Goal: Task Accomplishment & Management: Manage account settings

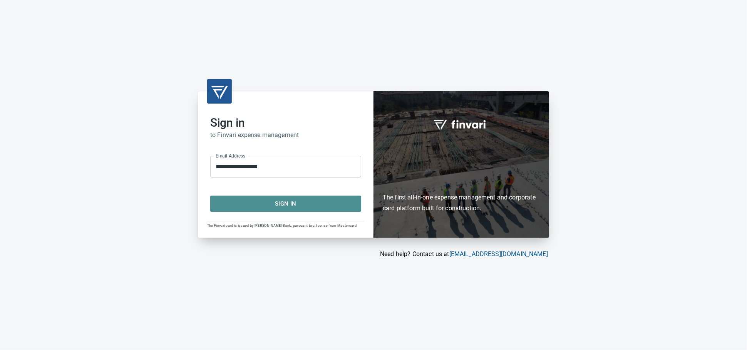
click at [267, 209] on span "Sign In" at bounding box center [286, 204] width 134 height 10
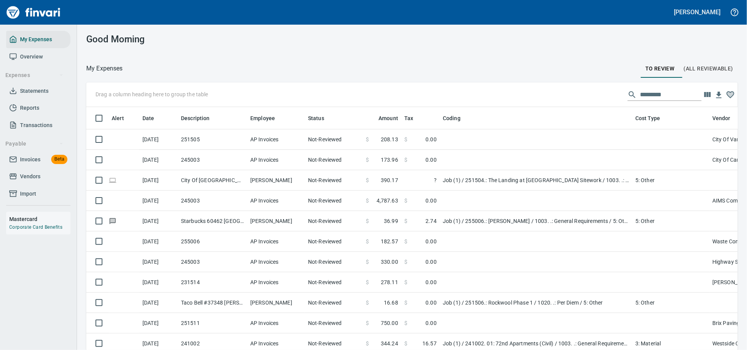
scroll to position [252, 631]
click at [40, 164] on span "Invoices" at bounding box center [30, 160] width 20 height 10
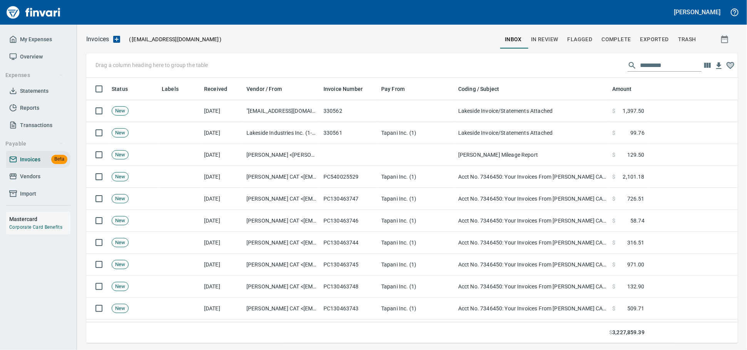
scroll to position [258, 638]
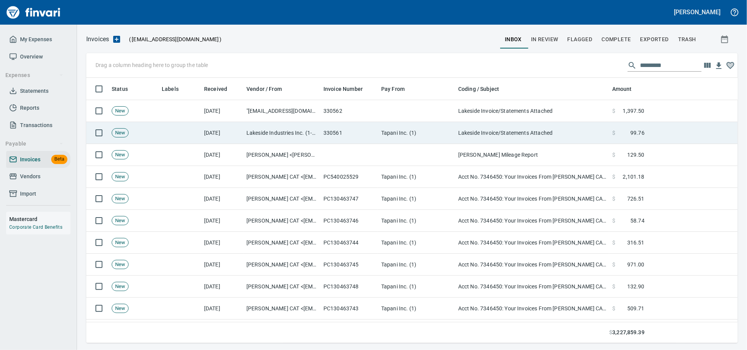
click at [339, 139] on td "330561" at bounding box center [349, 133] width 58 height 22
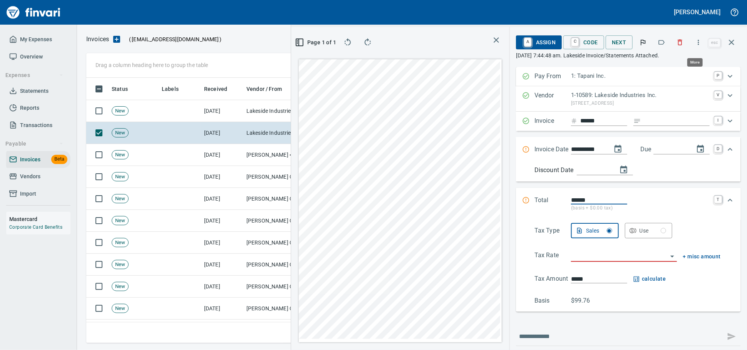
scroll to position [252, 445]
click at [677, 45] on icon "button" at bounding box center [680, 42] width 8 height 8
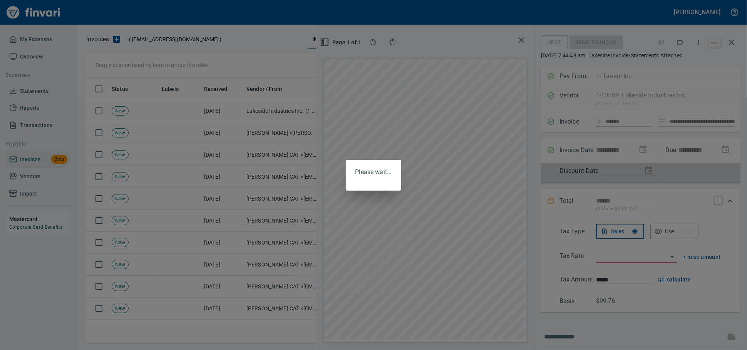
type input "**********"
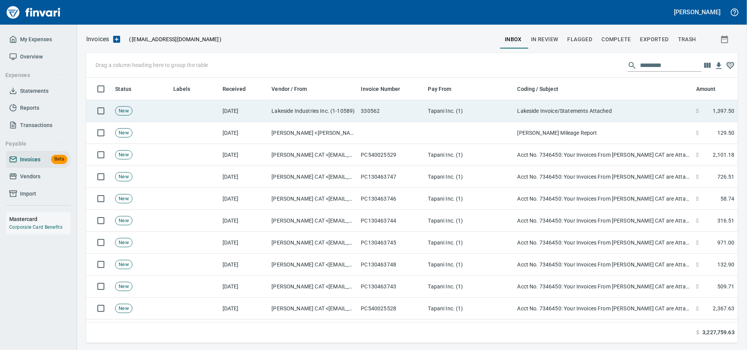
scroll to position [1, 1]
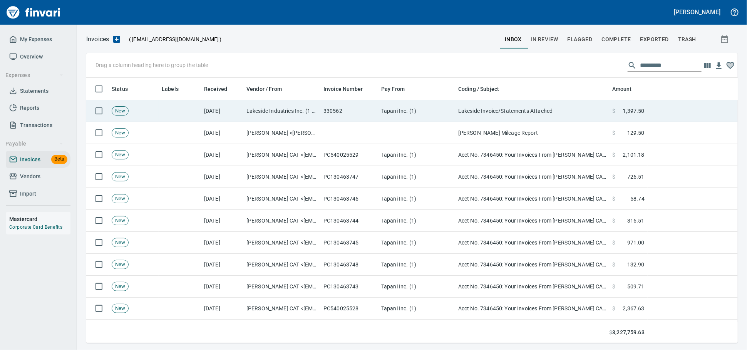
drag, startPoint x: 279, startPoint y: 109, endPoint x: 285, endPoint y: 109, distance: 5.8
click at [279, 109] on td "Lakeside Industries Inc. (1-10589)" at bounding box center [281, 111] width 77 height 22
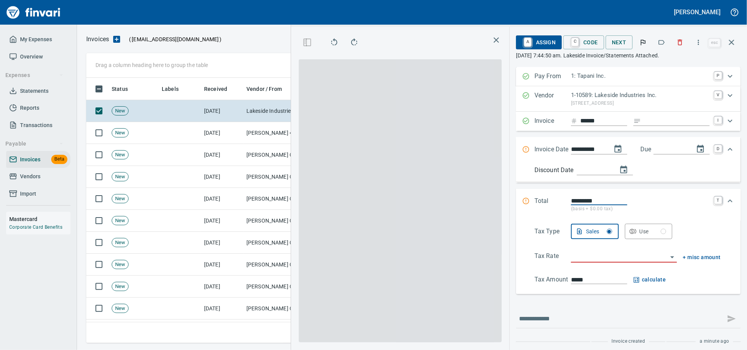
scroll to position [252, 445]
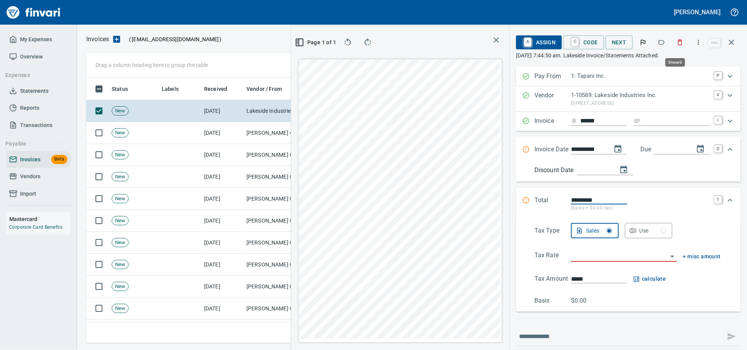
click at [676, 41] on icon "button" at bounding box center [680, 42] width 8 height 8
type input "**********"
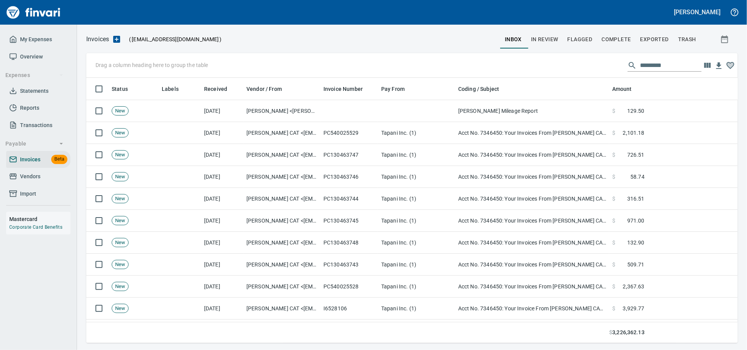
scroll to position [258, 638]
click at [12, 160] on polyline at bounding box center [13, 158] width 7 height 2
drag, startPoint x: 173, startPoint y: 89, endPoint x: 139, endPoint y: 69, distance: 39.9
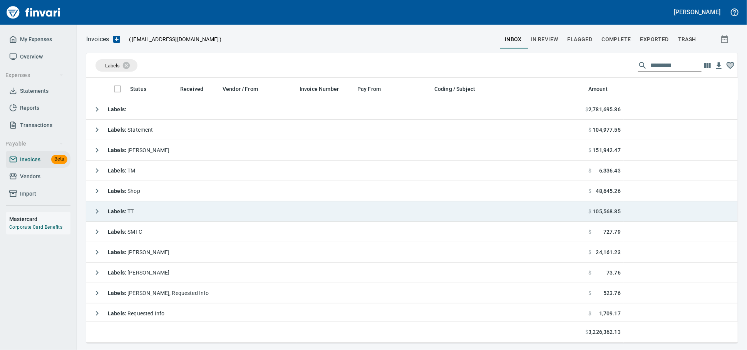
scroll to position [0, 0]
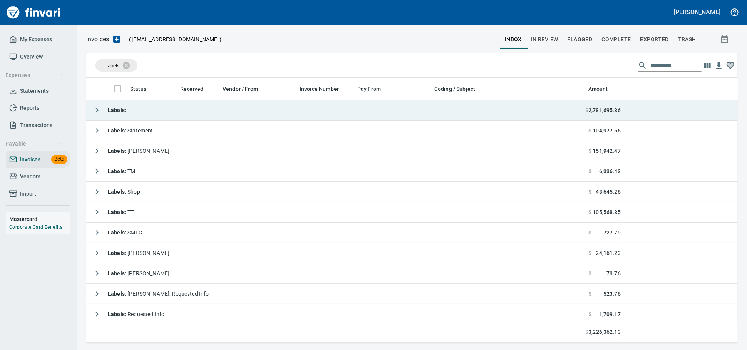
click at [160, 114] on td "Labels :" at bounding box center [335, 110] width 499 height 20
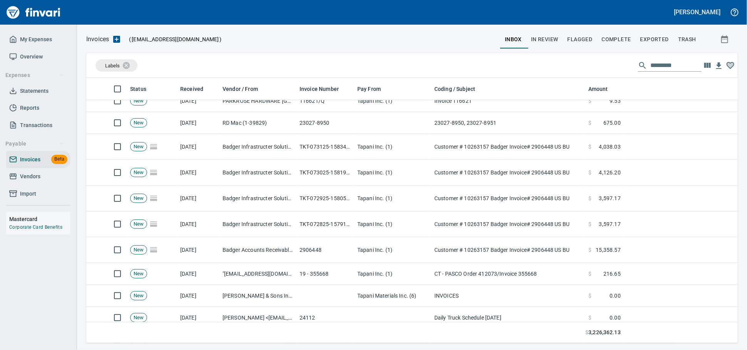
scroll to position [2138, 0]
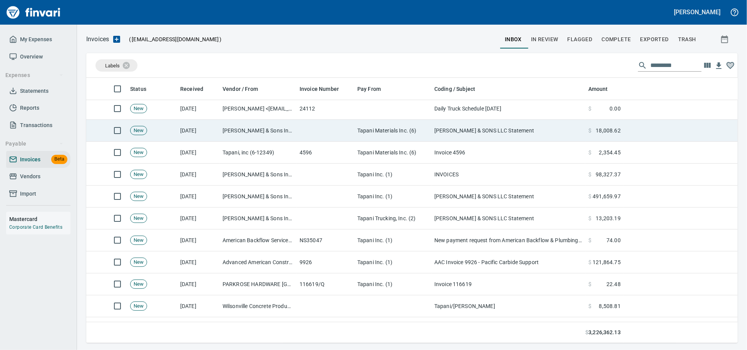
click at [278, 136] on td "J.L. Storedahl & Sons Inc (6-10502)" at bounding box center [257, 131] width 77 height 22
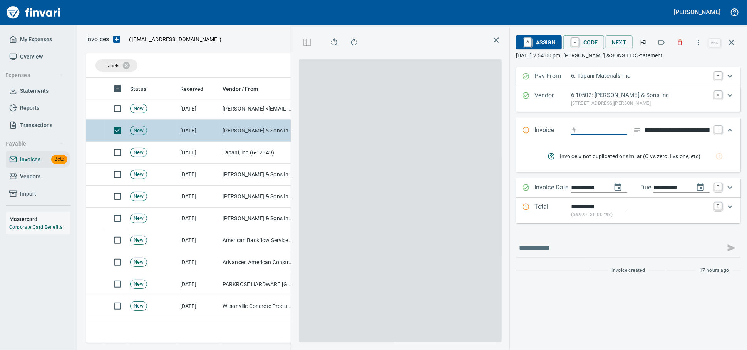
scroll to position [252, 445]
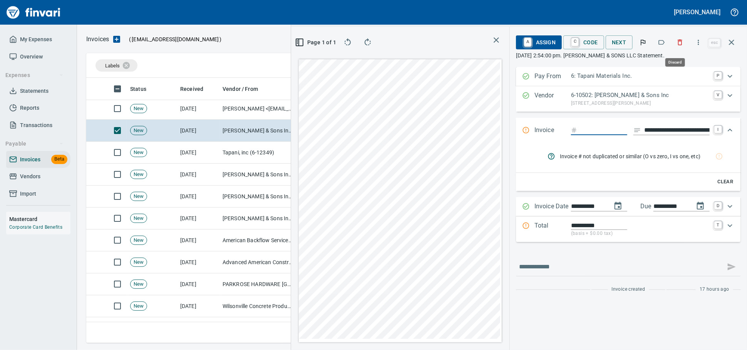
click at [676, 45] on icon "button" at bounding box center [680, 42] width 8 height 8
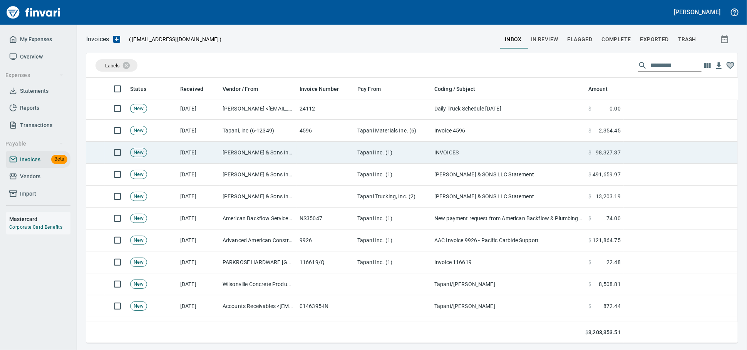
scroll to position [1, 1]
click at [308, 157] on td at bounding box center [325, 153] width 58 height 22
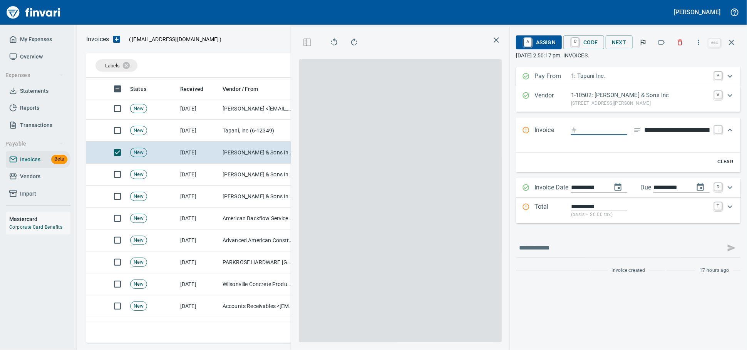
scroll to position [252, 445]
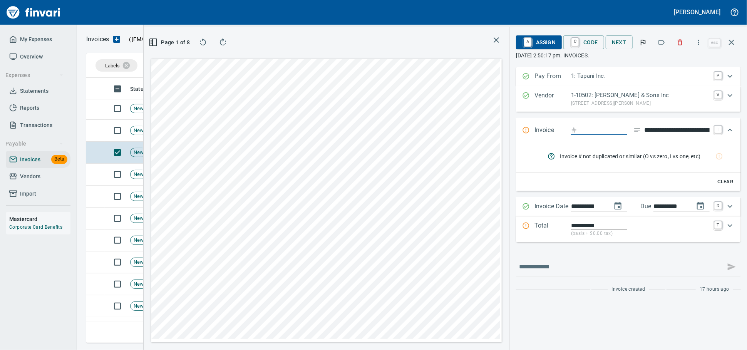
click at [694, 45] on icon "button" at bounding box center [698, 42] width 8 height 8
click at [655, 41] on div at bounding box center [373, 175] width 747 height 350
click at [657, 43] on icon "button" at bounding box center [661, 42] width 8 height 8
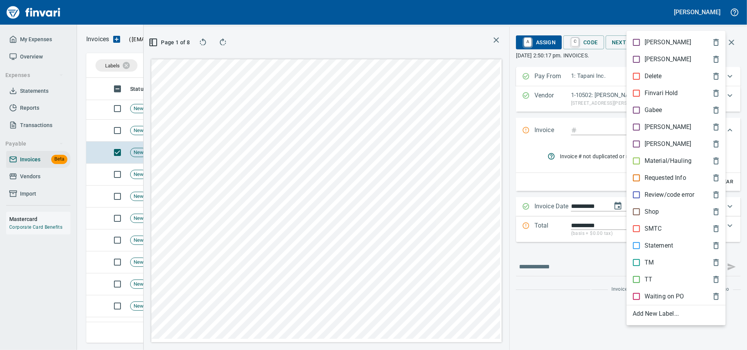
click at [656, 166] on p "Material/Hauling" at bounding box center [667, 160] width 47 height 9
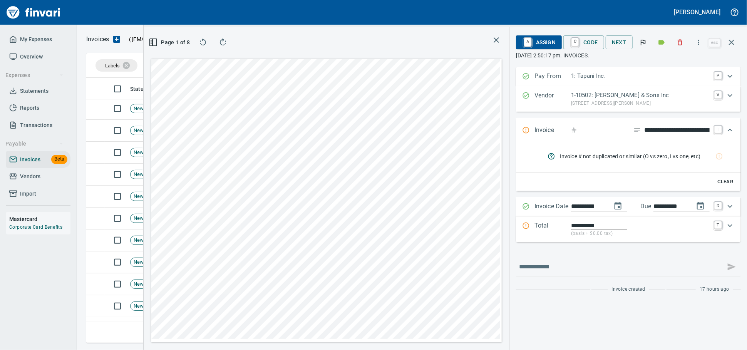
click at [737, 38] on button "button" at bounding box center [731, 42] width 18 height 18
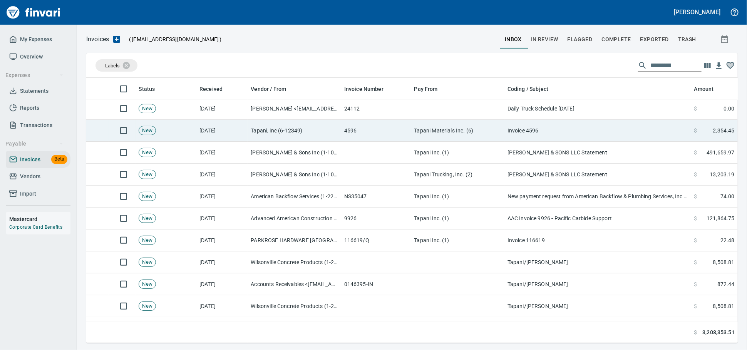
scroll to position [258, 637]
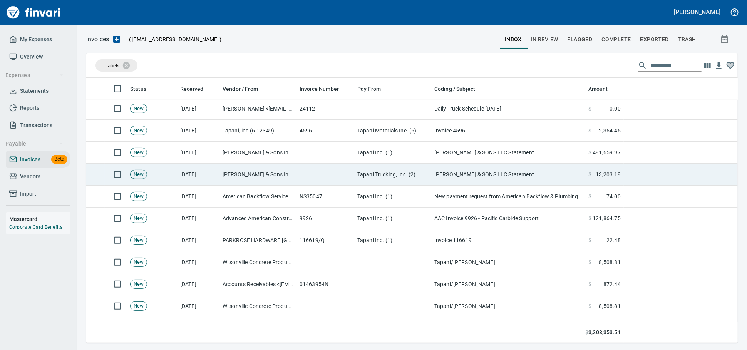
click at [313, 181] on td at bounding box center [325, 175] width 58 height 22
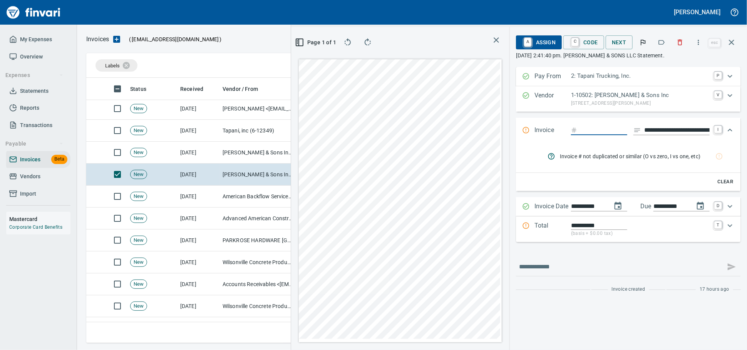
scroll to position [252, 445]
click at [671, 45] on button "button" at bounding box center [679, 42] width 17 height 17
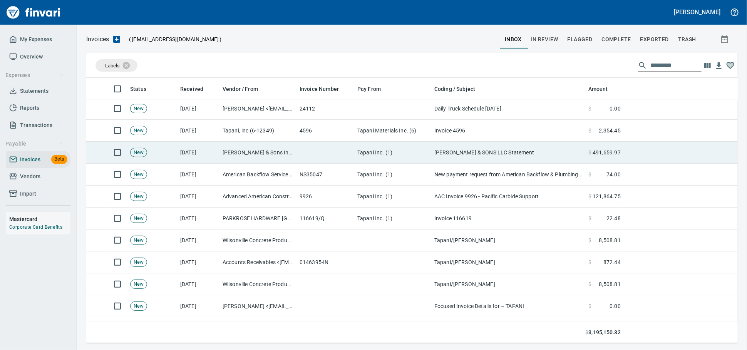
scroll to position [1, 1]
click at [241, 155] on td "[PERSON_NAME] & Sons Inc (1-10502)" at bounding box center [257, 153] width 77 height 22
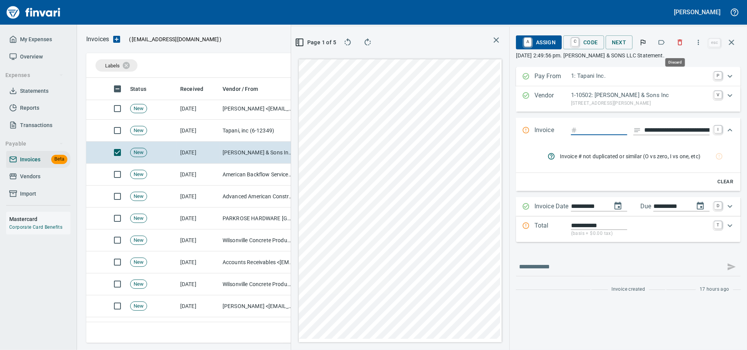
click at [678, 42] on icon "button" at bounding box center [680, 43] width 5 height 6
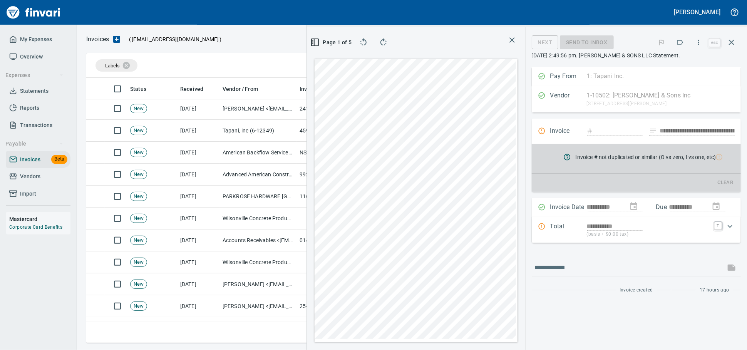
scroll to position [252, 445]
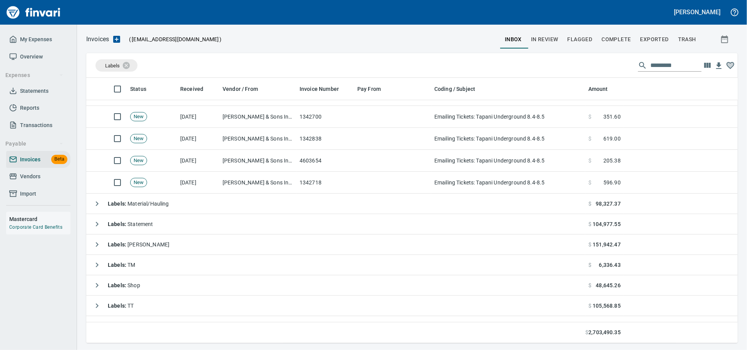
scroll to position [5299, 0]
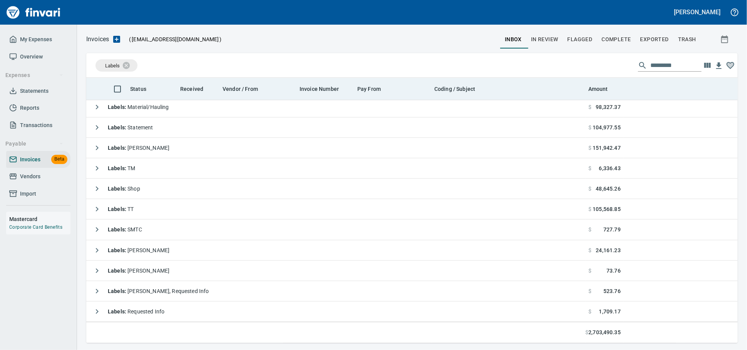
click at [189, 98] on th "Received" at bounding box center [198, 89] width 42 height 22
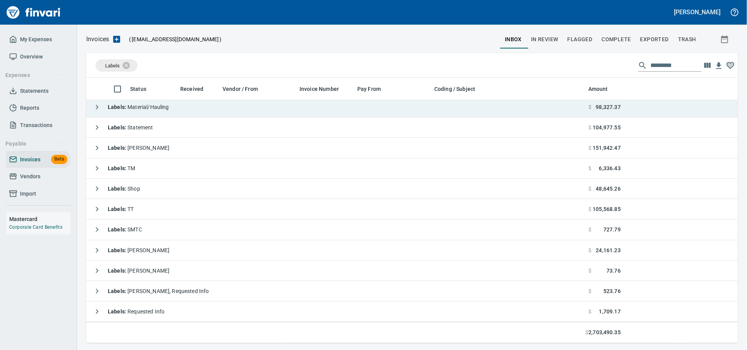
click at [185, 112] on td "Labels : Material/Hauling" at bounding box center [335, 107] width 499 height 20
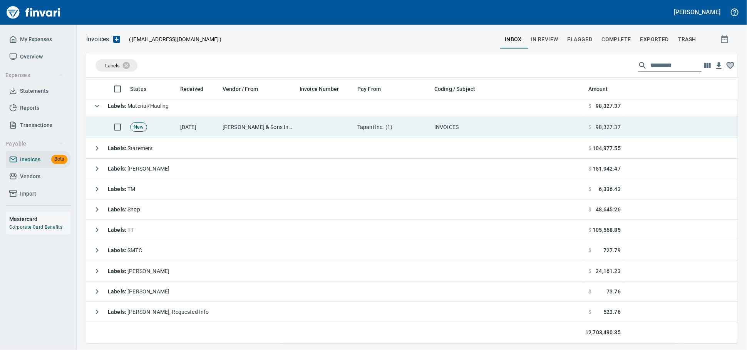
click at [258, 126] on td "[PERSON_NAME] & Sons Inc (1-10502)" at bounding box center [257, 127] width 77 height 22
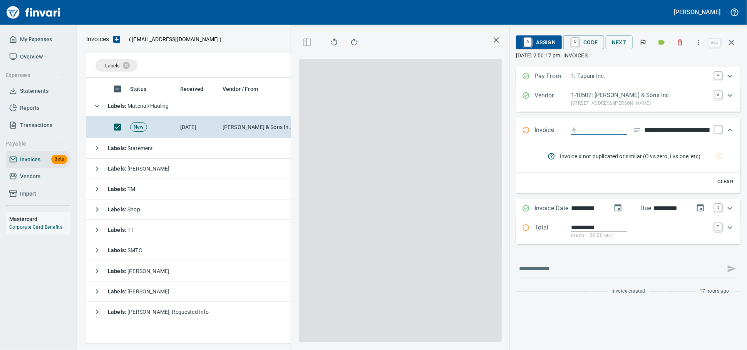
scroll to position [252, 445]
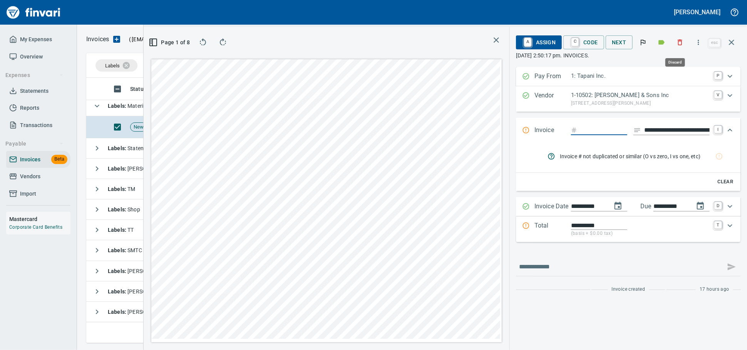
click at [679, 43] on icon "button" at bounding box center [680, 42] width 8 height 8
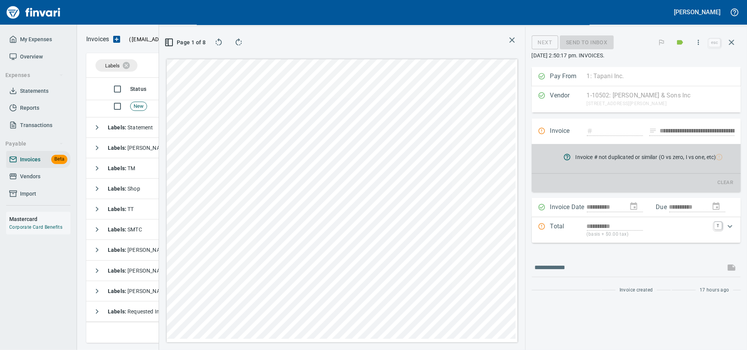
scroll to position [5286, 0]
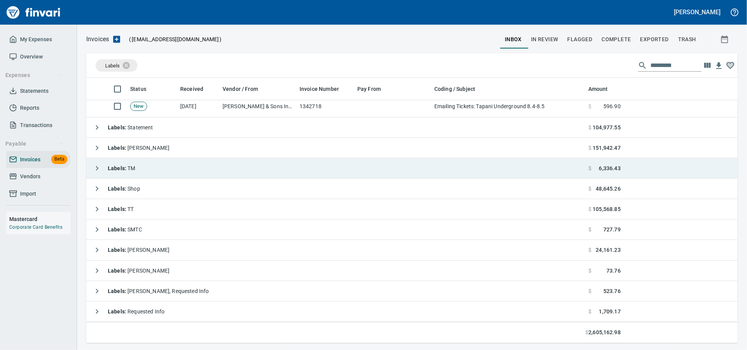
scroll to position [258, 638]
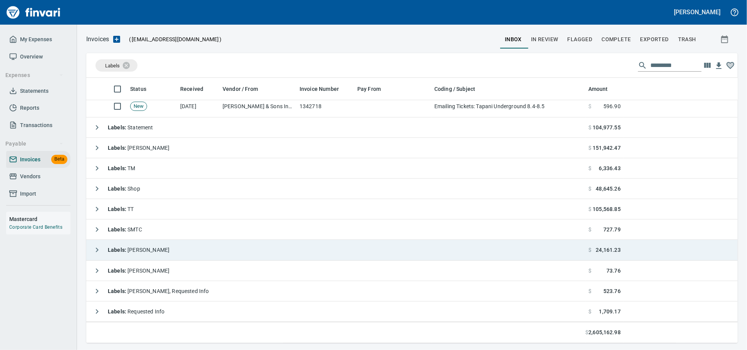
click at [199, 254] on td "Labels : Alaina" at bounding box center [335, 250] width 499 height 20
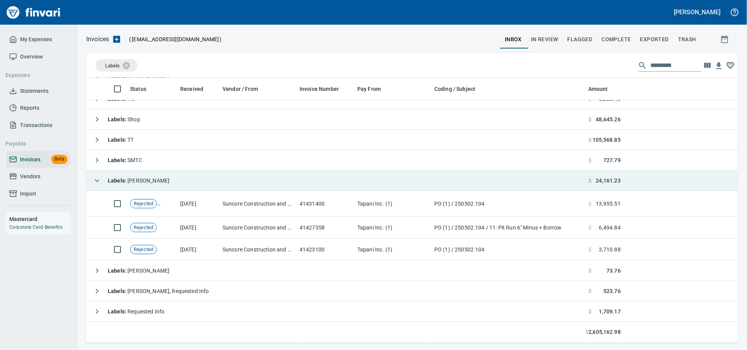
click at [172, 172] on td "Labels : Alaina" at bounding box center [335, 181] width 499 height 20
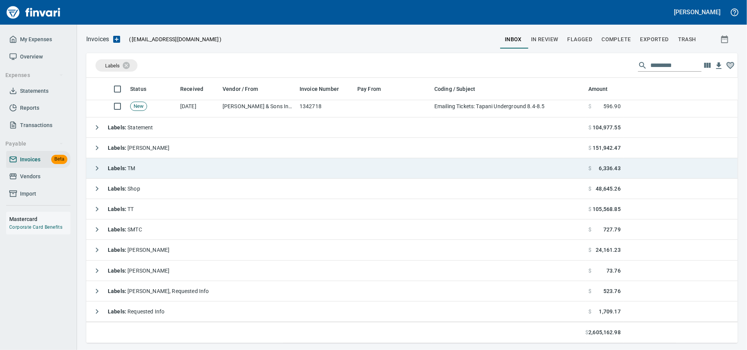
scroll to position [5279, 0]
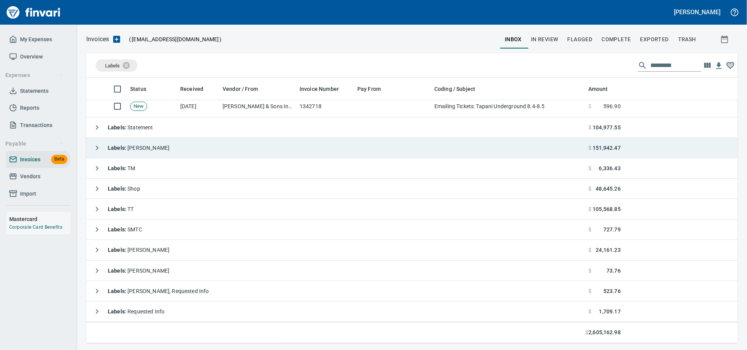
click at [182, 152] on td "Labels : Heidi" at bounding box center [335, 148] width 499 height 20
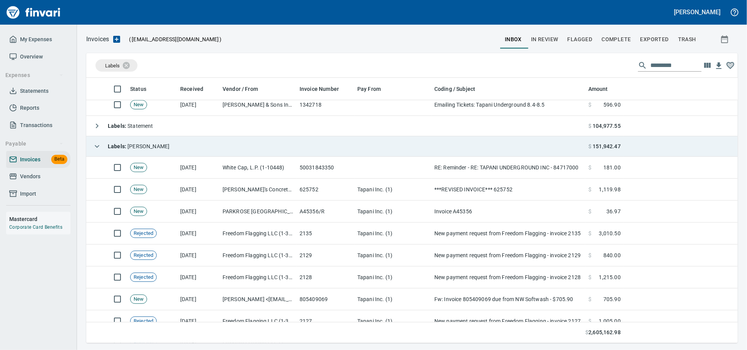
scroll to position [5349, 0]
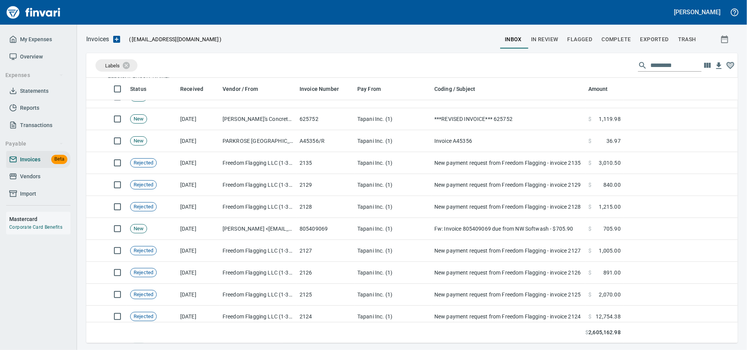
click at [40, 181] on span "Vendors" at bounding box center [30, 177] width 20 height 10
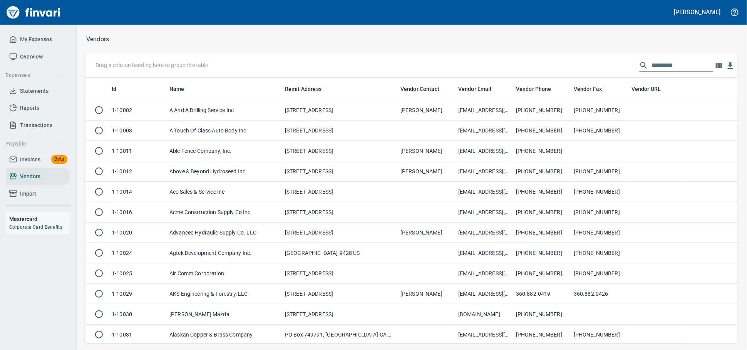
scroll to position [258, 638]
click at [659, 69] on input "text" at bounding box center [682, 65] width 62 height 12
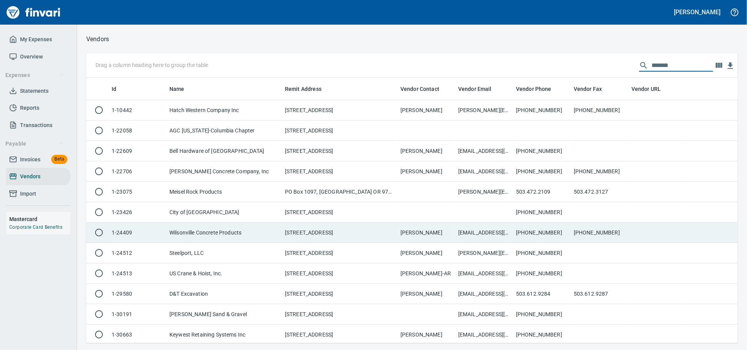
type input "*******"
click at [435, 239] on td "Crystal Holloway" at bounding box center [426, 232] width 58 height 20
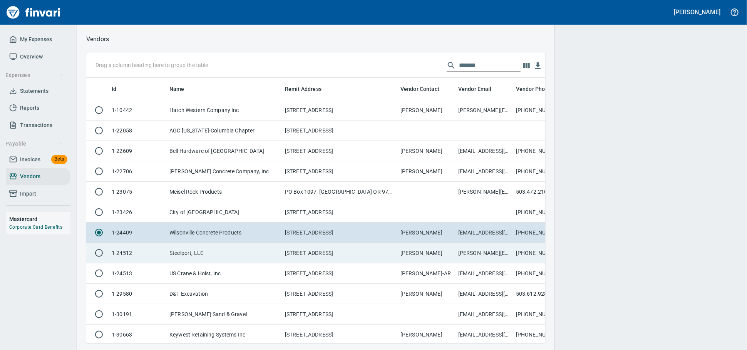
scroll to position [252, 445]
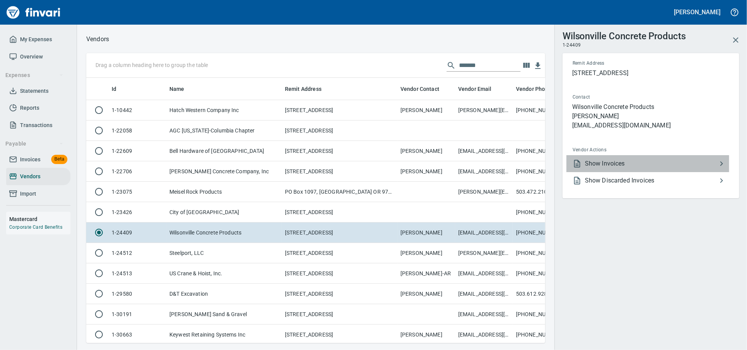
click at [631, 168] on span "Show Invoices" at bounding box center [651, 163] width 132 height 9
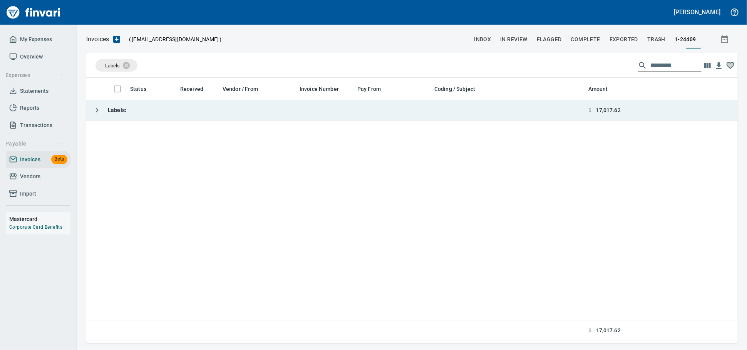
click at [162, 115] on td "Labels :" at bounding box center [335, 110] width 499 height 20
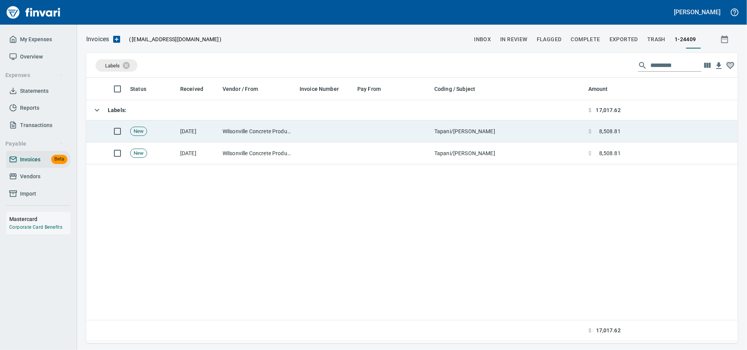
click at [298, 131] on td at bounding box center [325, 131] width 58 height 22
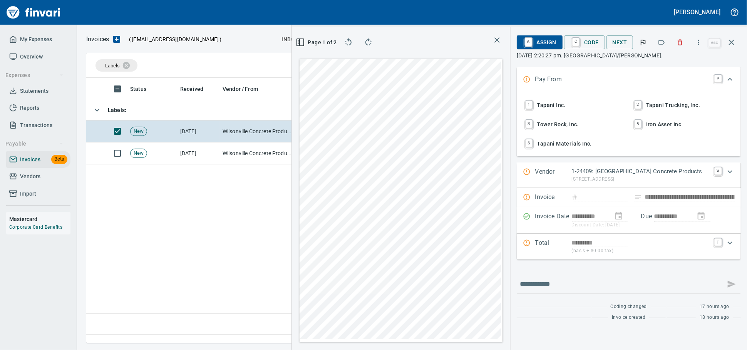
click at [543, 107] on span "1 Tapani Inc." at bounding box center [573, 105] width 101 height 13
type input "**********"
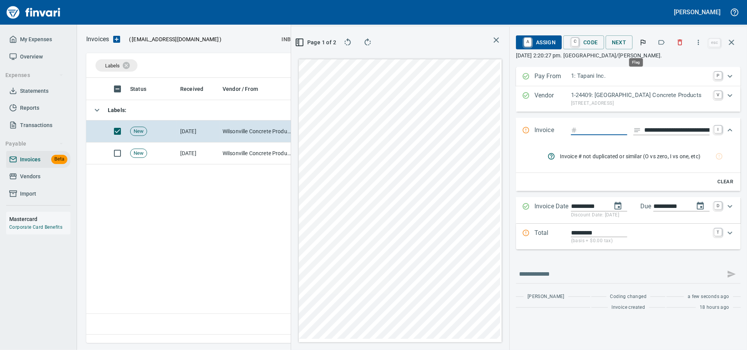
scroll to position [252, 452]
click at [676, 44] on icon "button" at bounding box center [680, 42] width 8 height 8
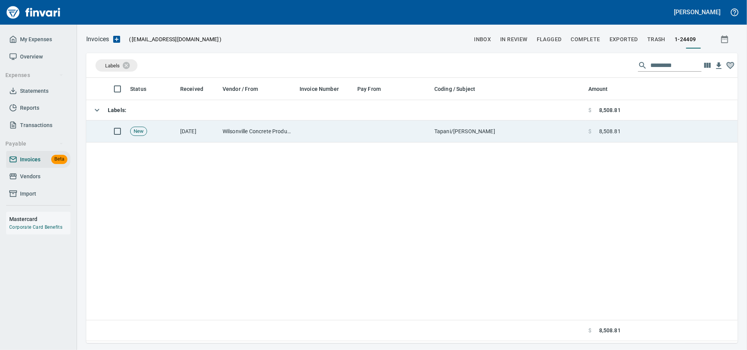
scroll to position [1, 1]
click at [226, 138] on td "Wilsonville Concrete Products (1-24409)" at bounding box center [257, 131] width 77 height 22
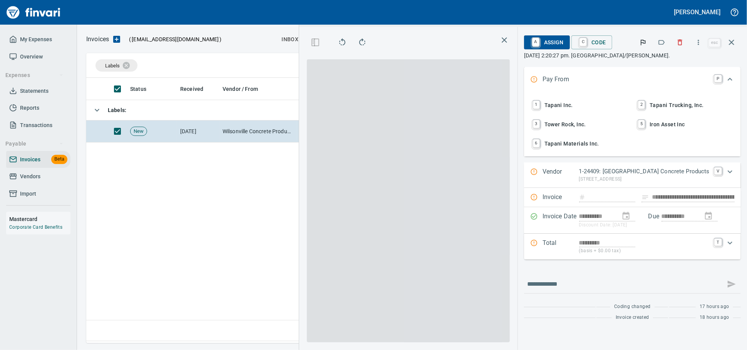
scroll to position [252, 452]
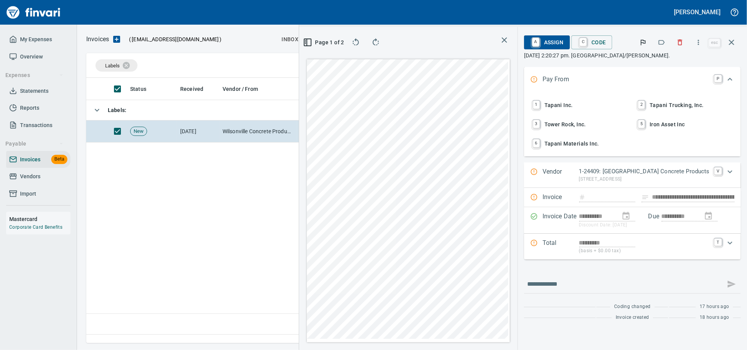
click at [538, 110] on span "1 Tapani Inc." at bounding box center [580, 105] width 98 height 13
type input "**********"
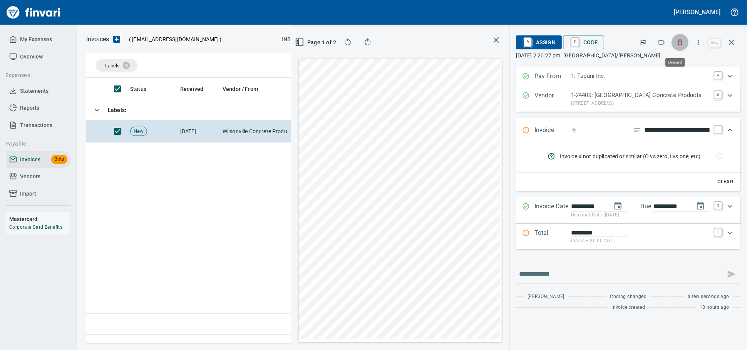
click at [679, 43] on icon "button" at bounding box center [680, 42] width 8 height 8
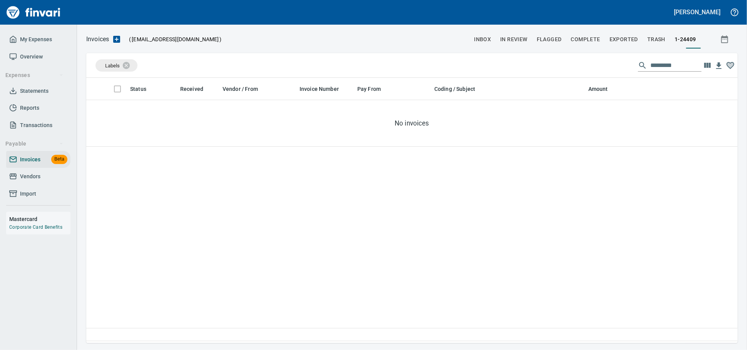
scroll to position [1, 1]
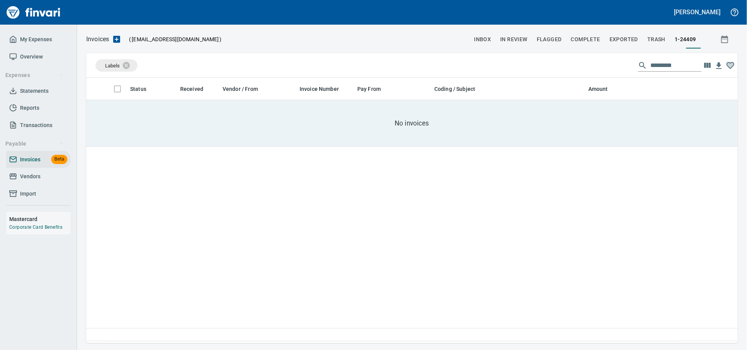
scroll to position [258, 644]
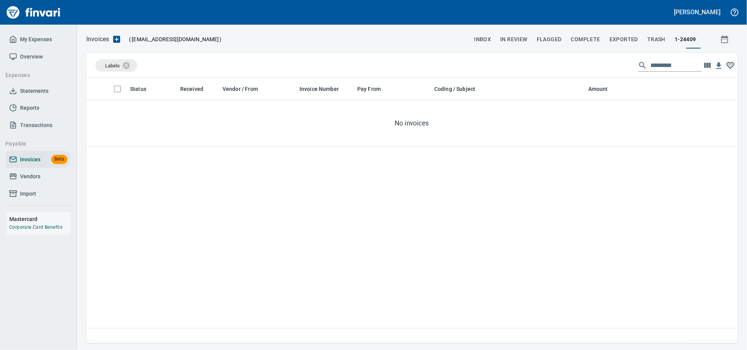
drag, startPoint x: 32, startPoint y: 186, endPoint x: 44, endPoint y: 182, distance: 12.9
click at [31, 181] on span "Vendors" at bounding box center [30, 177] width 20 height 10
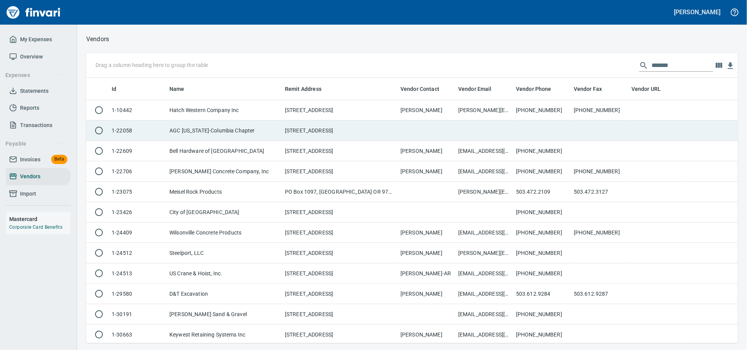
scroll to position [258, 638]
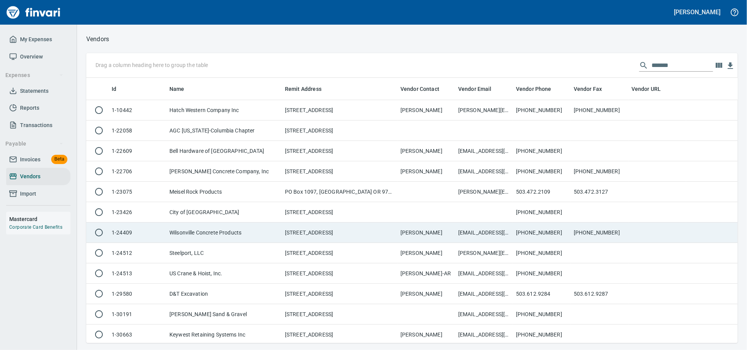
click at [204, 240] on td "Wilsonville Concrete Products" at bounding box center [223, 232] width 115 height 20
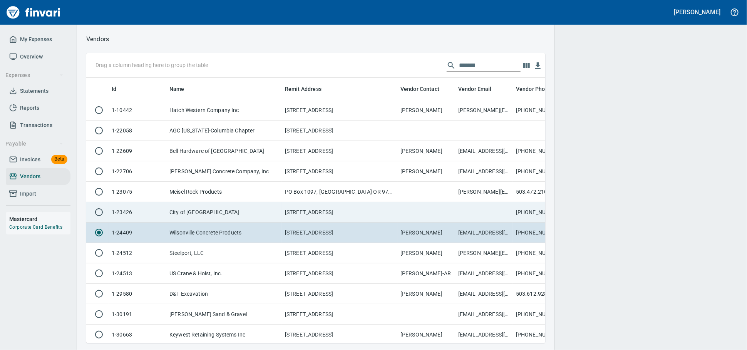
scroll to position [252, 445]
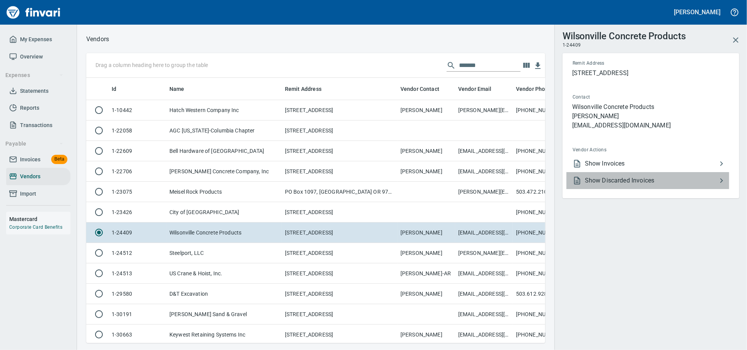
click at [611, 185] on span "Show Discarded Invoices" at bounding box center [651, 180] width 132 height 9
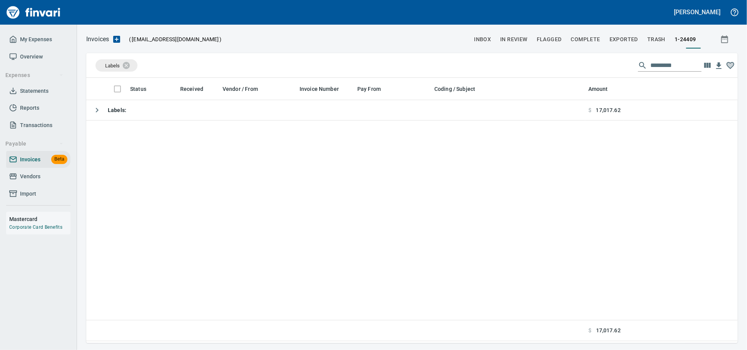
scroll to position [1, 1]
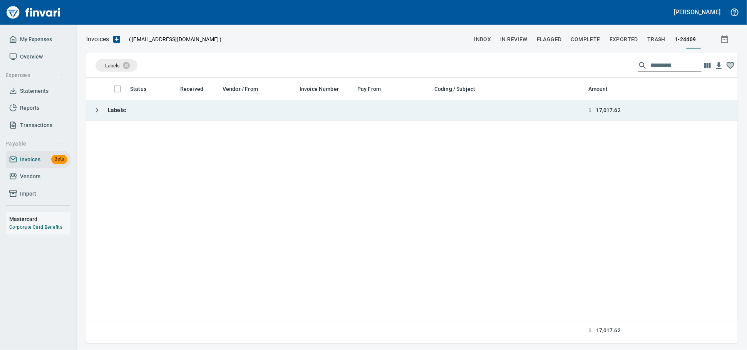
click at [300, 112] on td "Labels :" at bounding box center [335, 110] width 499 height 20
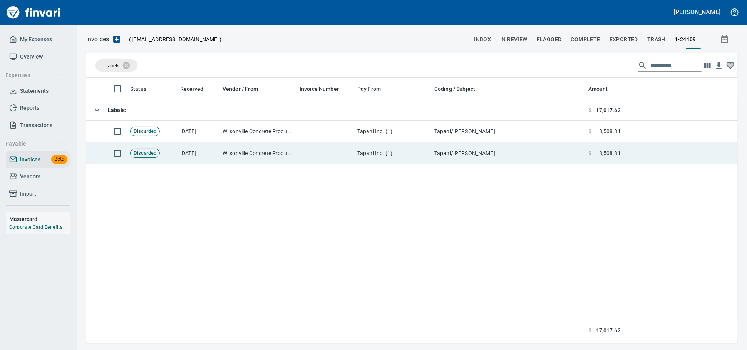
click at [294, 150] on td "Wilsonville Concrete Products (1-24409)" at bounding box center [257, 153] width 77 height 22
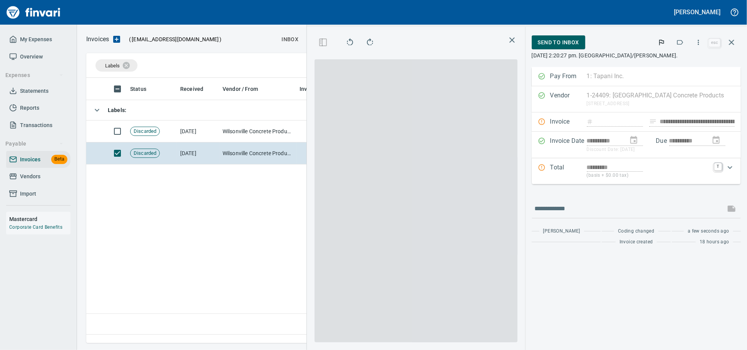
scroll to position [252, 452]
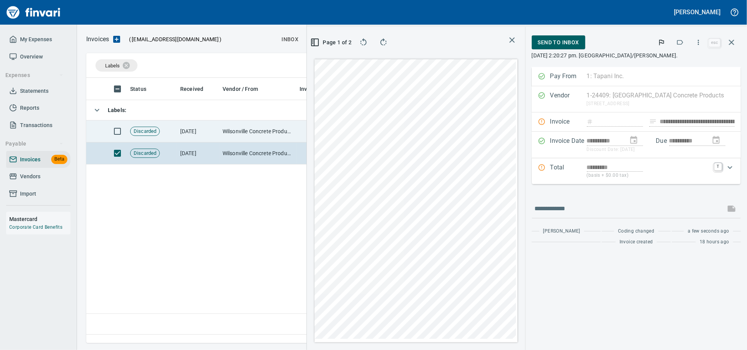
click at [204, 131] on td "[DATE]" at bounding box center [198, 131] width 42 height 22
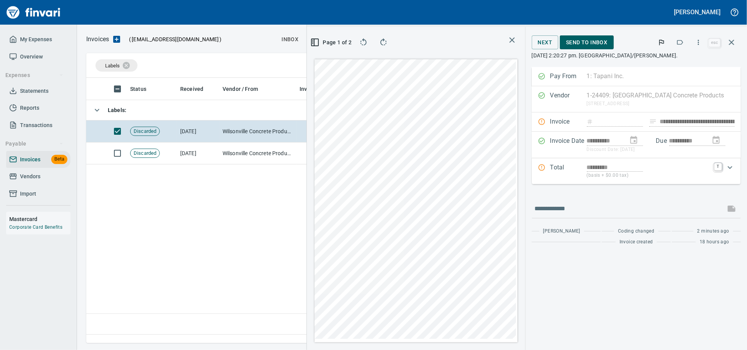
click at [29, 181] on span "Vendors" at bounding box center [30, 177] width 20 height 10
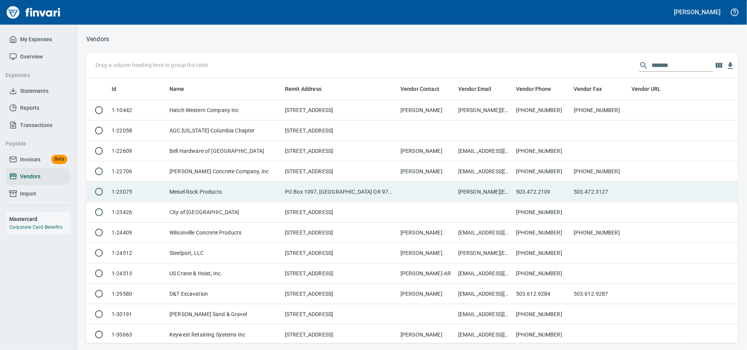
scroll to position [258, 638]
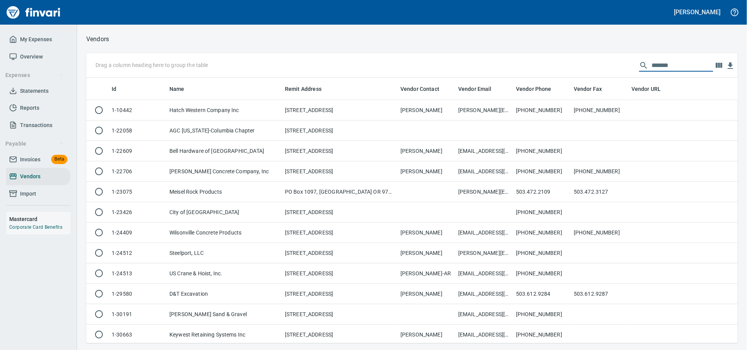
drag, startPoint x: 667, startPoint y: 67, endPoint x: 428, endPoint y: 62, distance: 239.1
click at [428, 62] on div "Drag a column heading here to group the table *******" at bounding box center [411, 65] width 651 height 25
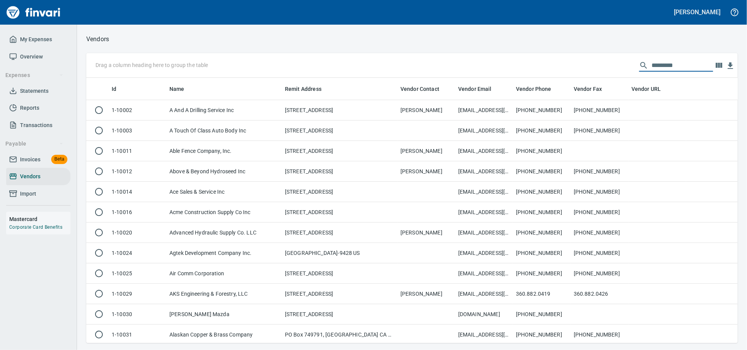
click at [30, 161] on link "Invoices Beta" at bounding box center [38, 159] width 64 height 17
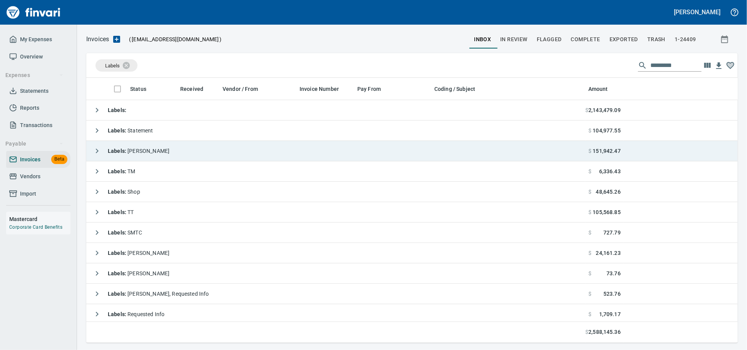
scroll to position [258, 638]
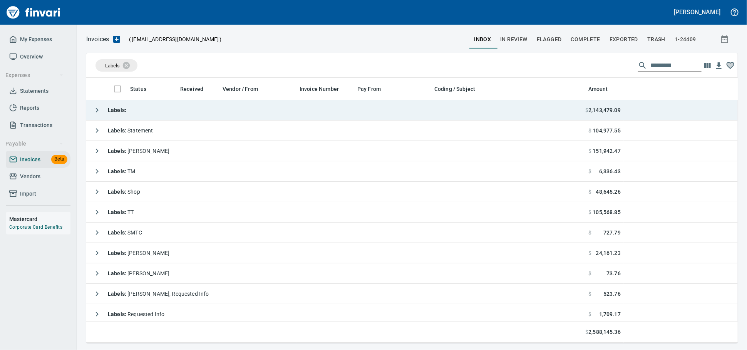
drag, startPoint x: 202, startPoint y: 112, endPoint x: 216, endPoint y: 121, distance: 16.0
click at [202, 111] on td "Labels :" at bounding box center [335, 110] width 499 height 20
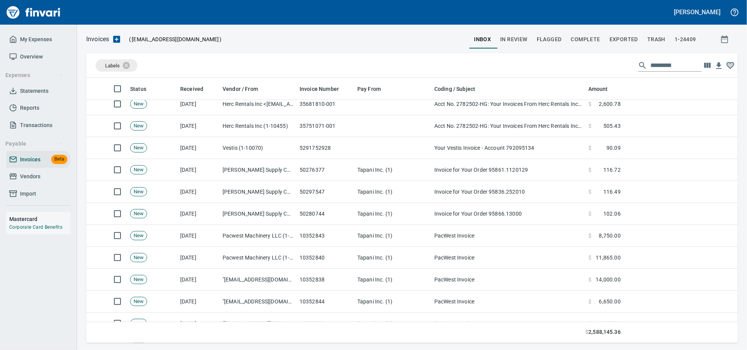
scroll to position [898, 0]
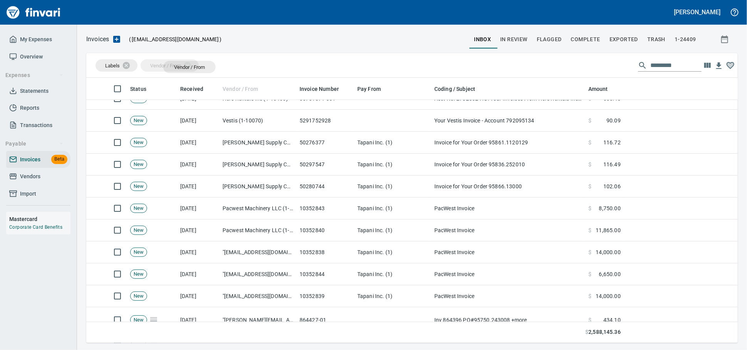
drag, startPoint x: 250, startPoint y: 90, endPoint x: 189, endPoint y: 69, distance: 63.8
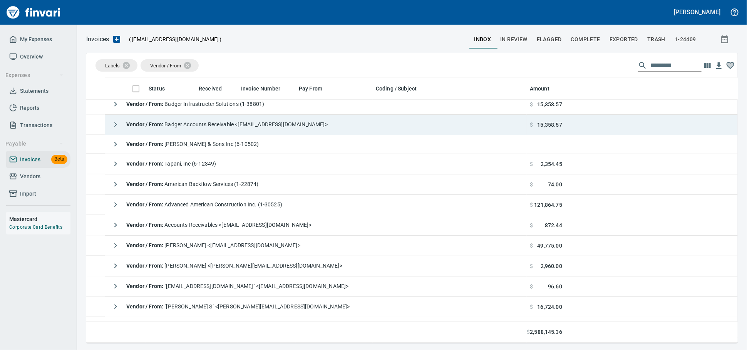
scroll to position [983, 0]
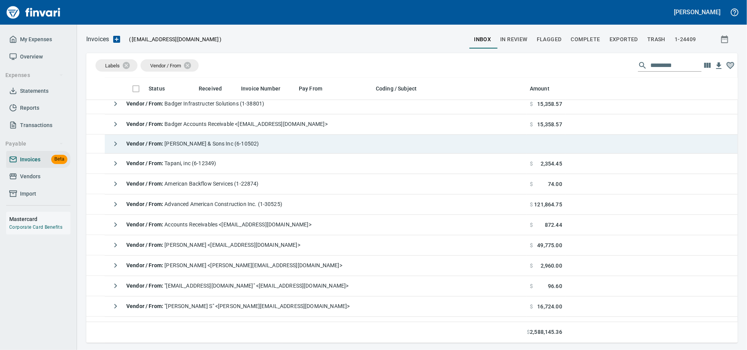
click at [227, 141] on div "Vendor / From : J.L. Storedahl & Sons Inc (6-10502)" at bounding box center [183, 143] width 151 height 15
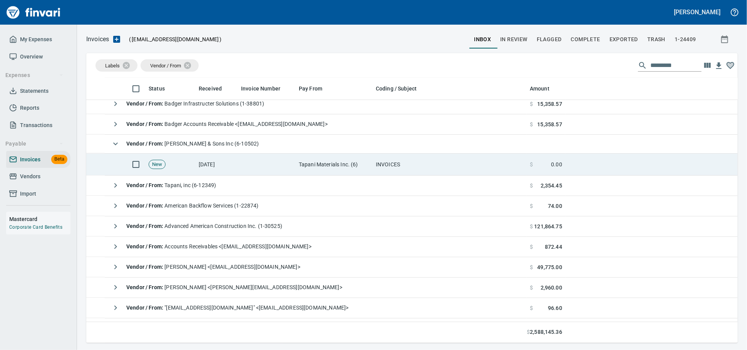
click at [226, 160] on td "[DATE]" at bounding box center [217, 165] width 42 height 22
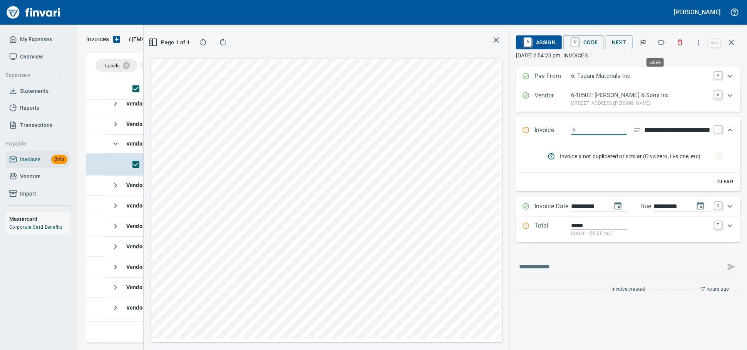
click at [658, 46] on icon "button" at bounding box center [661, 42] width 8 height 8
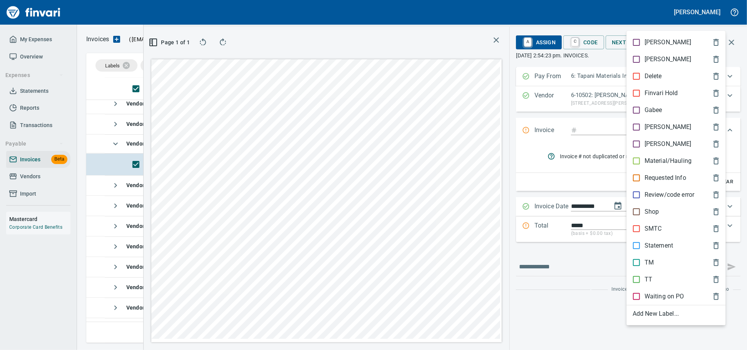
scroll to position [252, 445]
click at [663, 267] on span "TM" at bounding box center [669, 262] width 75 height 9
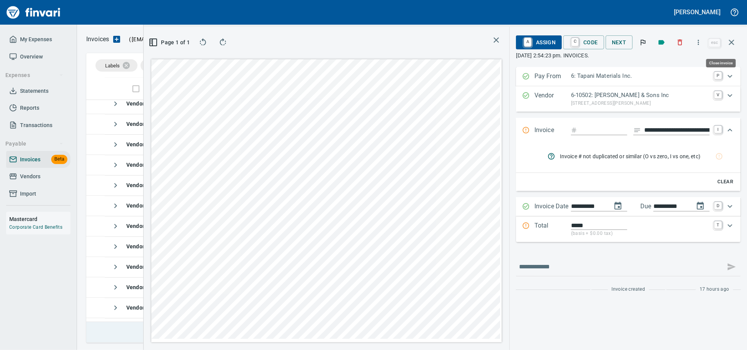
click at [728, 47] on icon "button" at bounding box center [731, 42] width 9 height 9
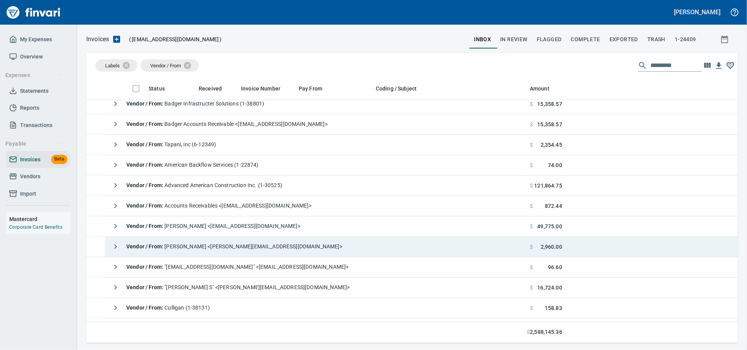
scroll to position [1, 1]
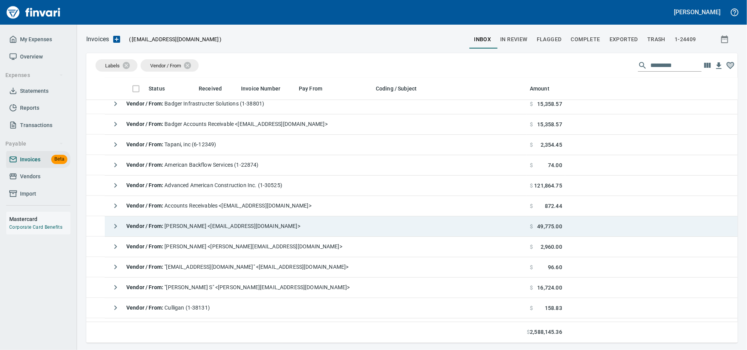
click at [305, 228] on td "Vendor / From : Crystal Rodarte <info@tribun.hr>" at bounding box center [316, 226] width 422 height 20
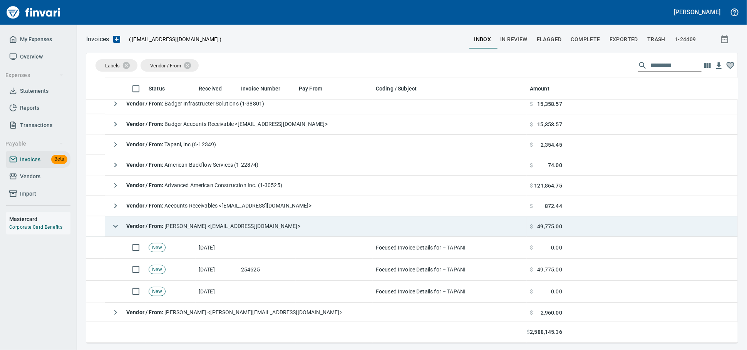
click at [284, 231] on td "Vendor / From : Crystal Rodarte <info@tribun.hr>" at bounding box center [316, 226] width 422 height 20
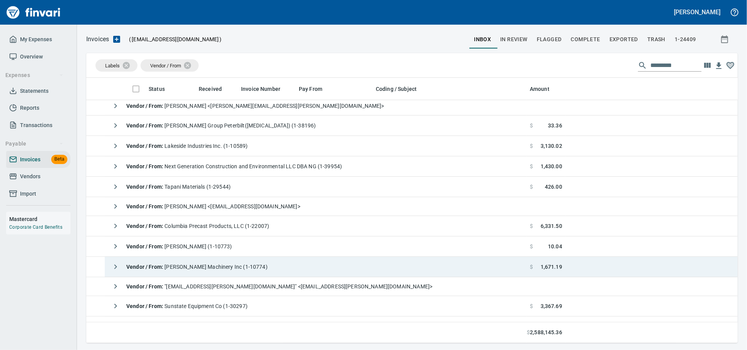
scroll to position [0, 0]
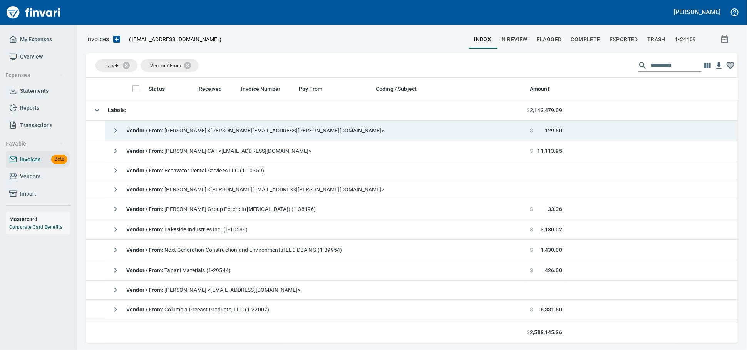
click at [234, 132] on span "Vendor / From : Kyle Hiivala <kyleh@tapani.com>" at bounding box center [255, 130] width 258 height 6
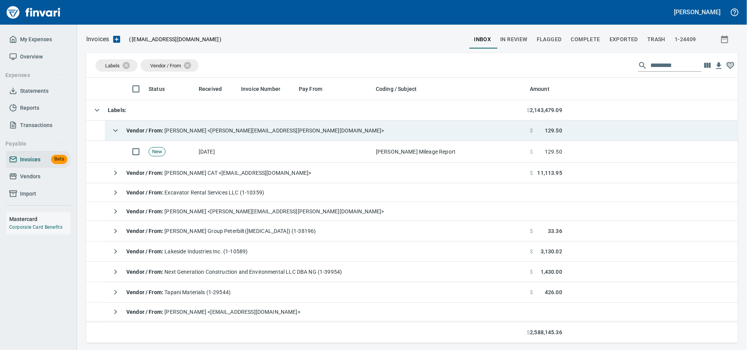
click at [234, 131] on span "Vendor / From : Kyle Hiivala <kyleh@tapani.com>" at bounding box center [255, 130] width 258 height 6
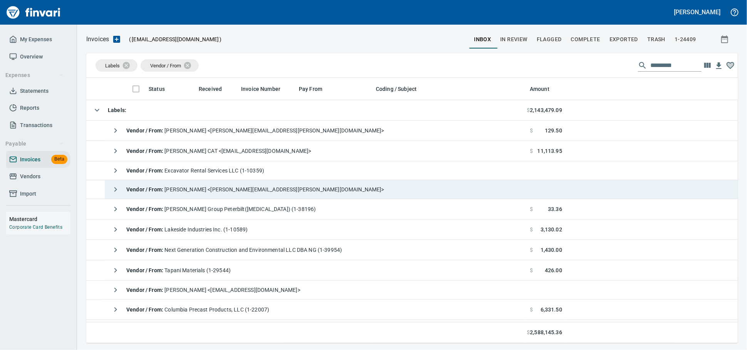
click at [221, 192] on span "Vendor / From : Katie Smith <katies@tapani.com>" at bounding box center [255, 189] width 258 height 6
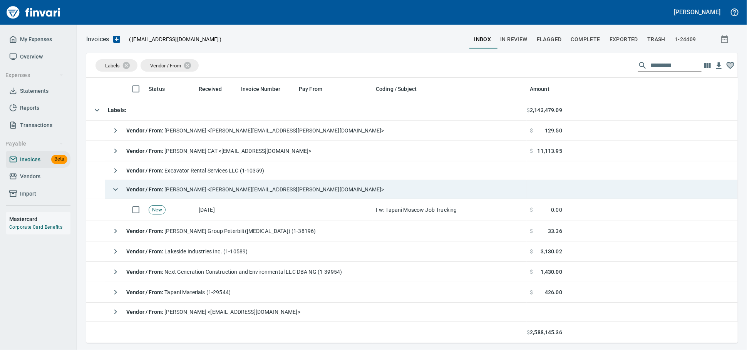
click at [221, 192] on span "Vendor / From : Katie Smith <katies@tapani.com>" at bounding box center [255, 189] width 258 height 6
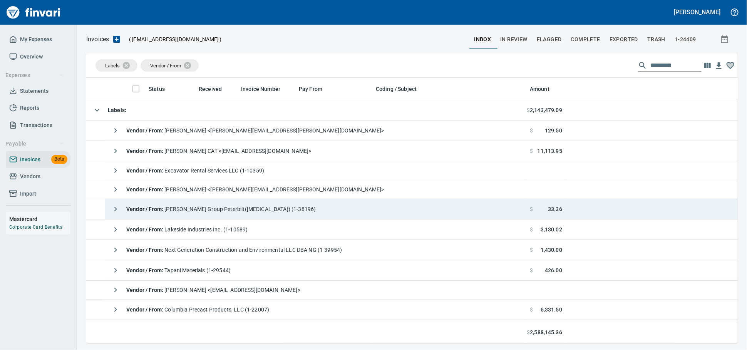
scroll to position [43, 0]
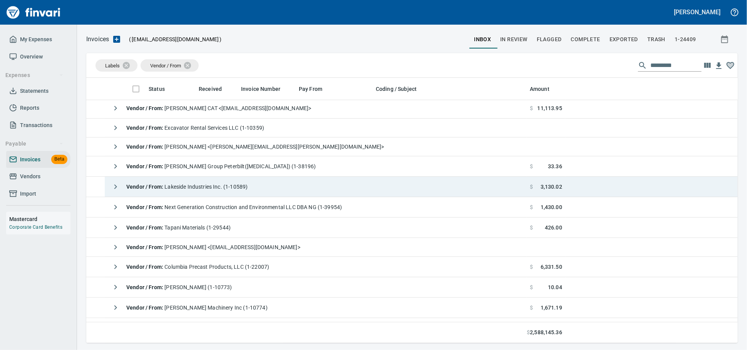
click at [222, 190] on span "Vendor / From : Lakeside Industries Inc. (1-10589)" at bounding box center [186, 187] width 121 height 6
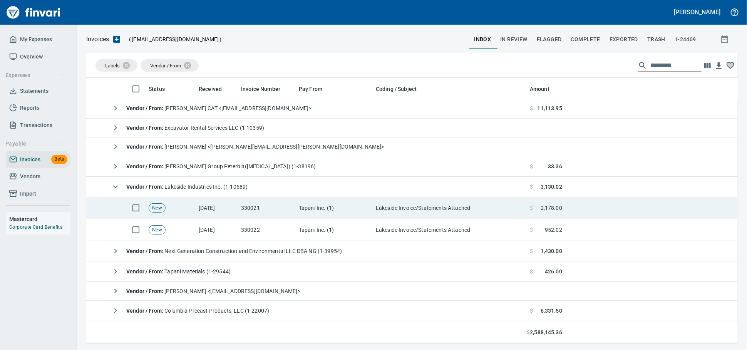
click at [222, 214] on td "[DATE]" at bounding box center [217, 208] width 42 height 22
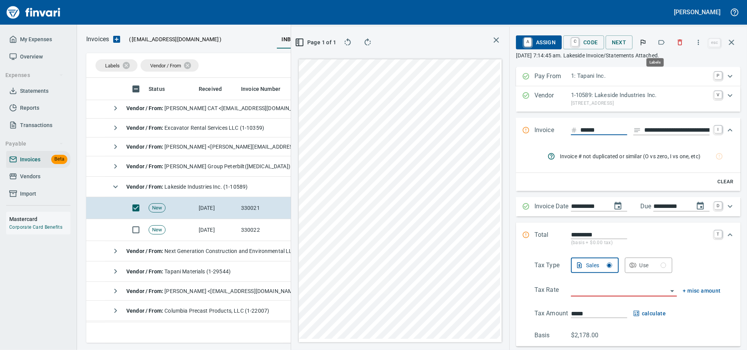
scroll to position [252, 445]
click at [659, 41] on icon "button" at bounding box center [662, 42] width 6 height 5
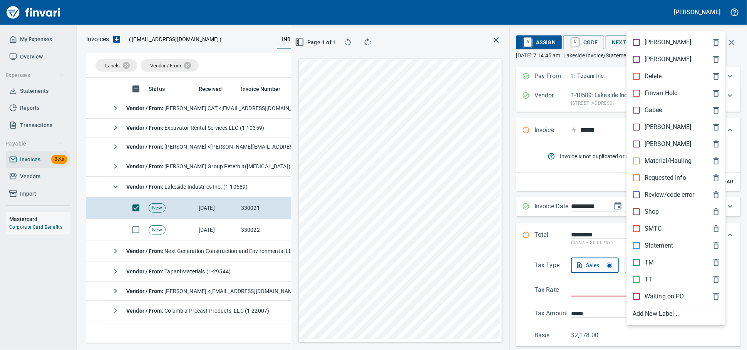
click at [648, 166] on p "Material/Hauling" at bounding box center [667, 160] width 47 height 9
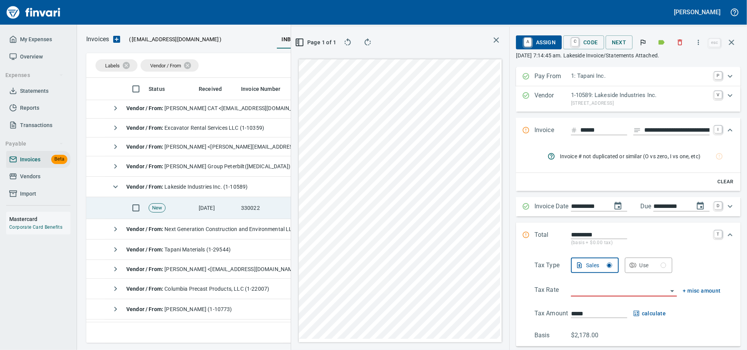
click at [212, 214] on td "[DATE]" at bounding box center [217, 208] width 42 height 22
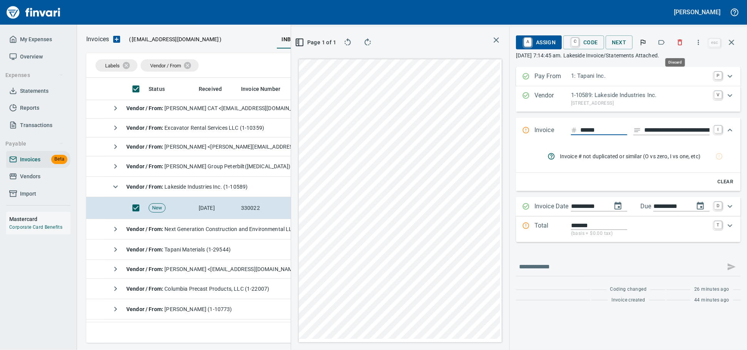
scroll to position [252, 445]
click at [657, 46] on icon "button" at bounding box center [661, 42] width 8 height 8
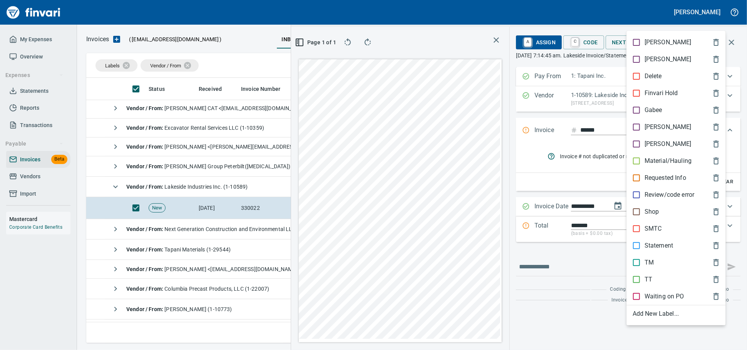
click at [655, 166] on p "Material/Hauling" at bounding box center [667, 160] width 47 height 9
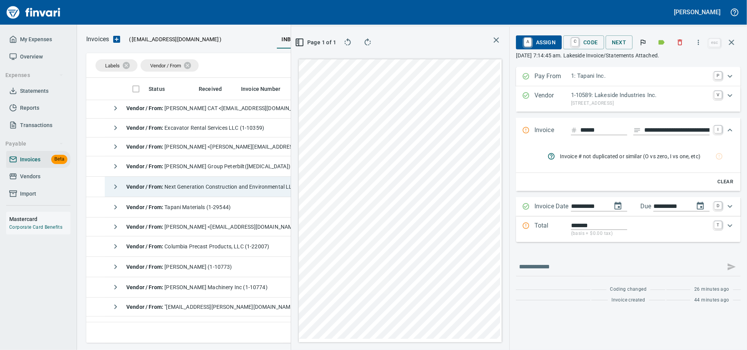
click at [218, 190] on span "Vendor / From : Next Generation Construction and Environmental LLC DBA NG (1-39…" at bounding box center [234, 187] width 216 height 6
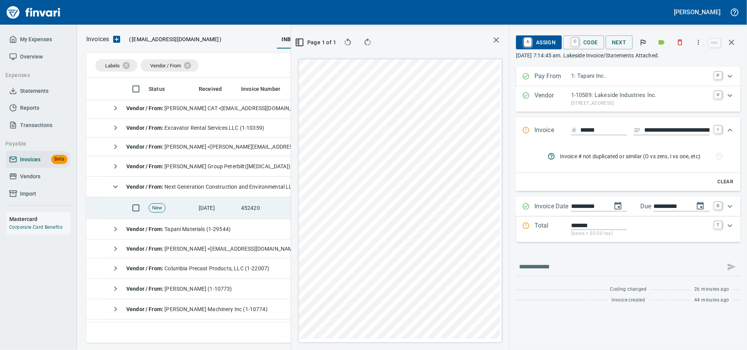
click at [211, 212] on td "[DATE]" at bounding box center [217, 208] width 42 height 22
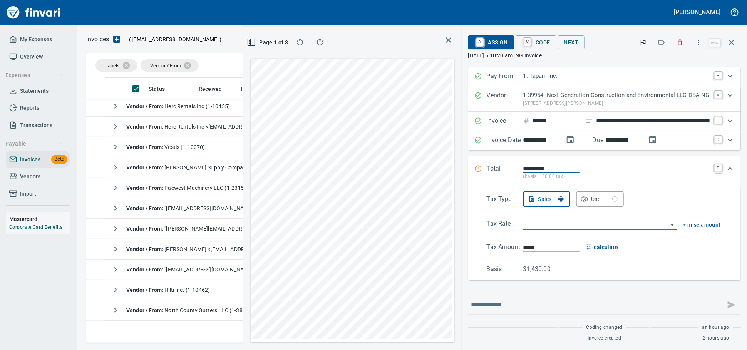
scroll to position [342, 0]
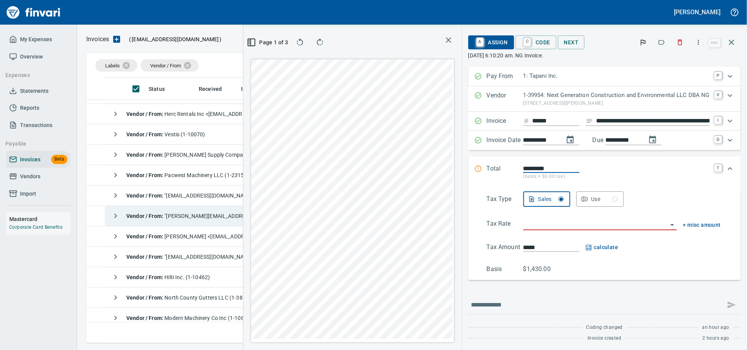
click at [189, 219] on span "Vendor / From : "Steven.Gandee@PDMSteel.com" <Steven.Gandee@PDMSteel.com>" at bounding box center [321, 216] width 390 height 6
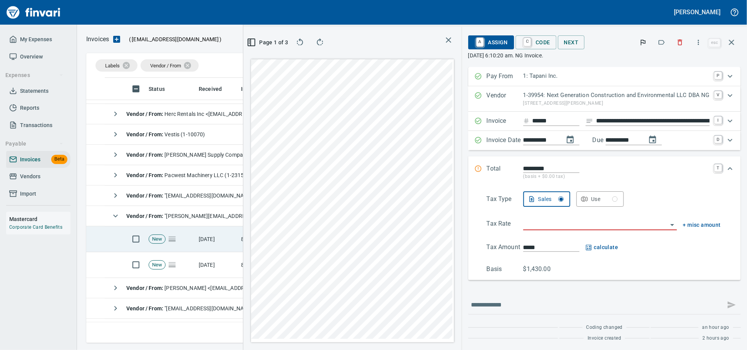
click at [185, 241] on td "New" at bounding box center [170, 239] width 50 height 26
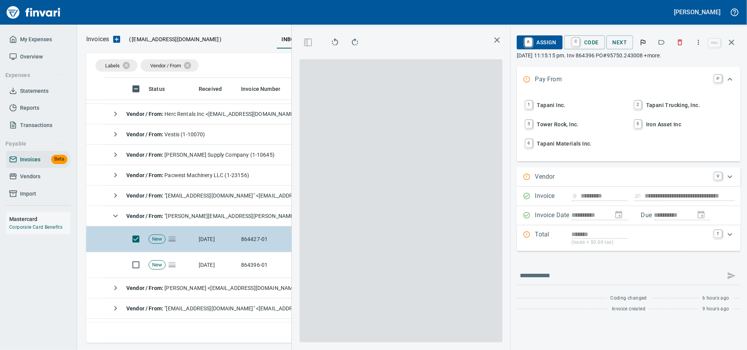
type input "**********"
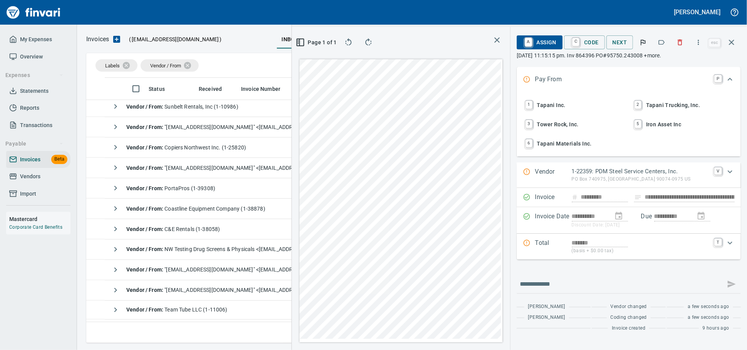
scroll to position [727, 0]
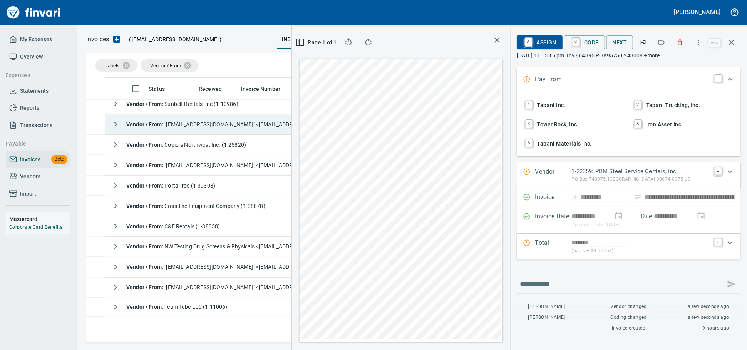
click at [233, 127] on span "Vendor / From : "Invoices@KnifeRiver.com" <Invoices@KnifeRiver.com>" at bounding box center [237, 124] width 222 height 6
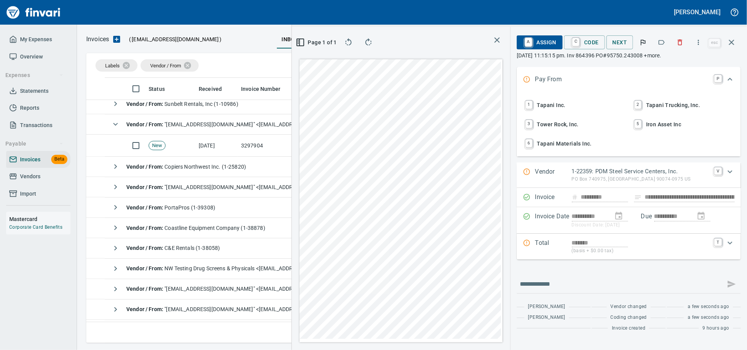
drag, startPoint x: 229, startPoint y: 141, endPoint x: 497, endPoint y: 192, distance: 273.4
click at [229, 141] on td "[DATE]" at bounding box center [217, 146] width 42 height 22
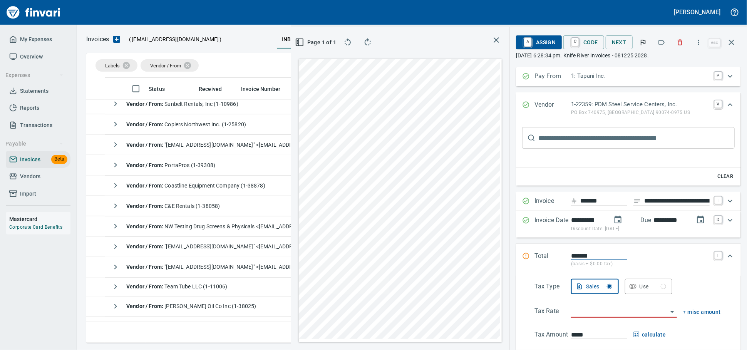
click at [671, 44] on button "button" at bounding box center [679, 42] width 17 height 17
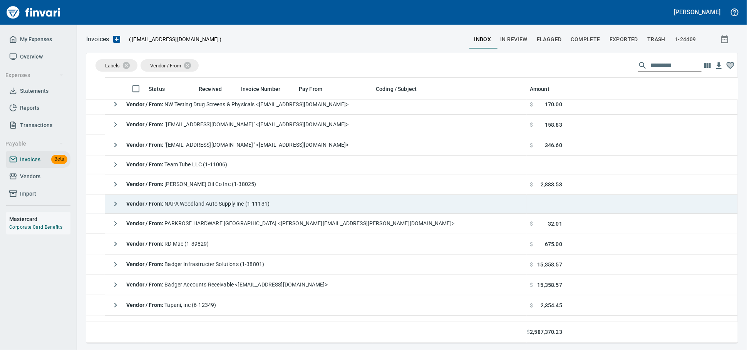
scroll to position [855, 0]
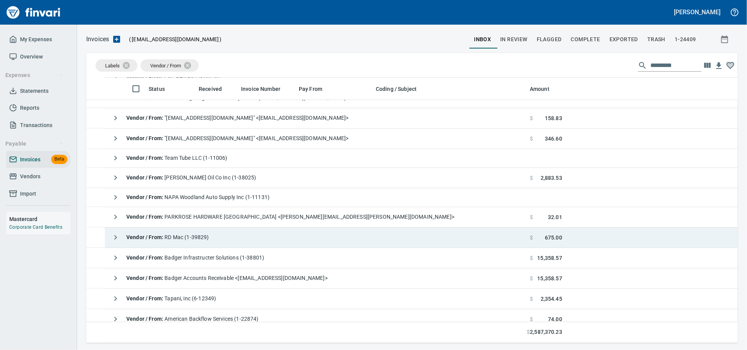
drag, startPoint x: 249, startPoint y: 238, endPoint x: 254, endPoint y: 249, distance: 11.5
click at [249, 238] on td "Vendor / From : RD Mac (1-39829)" at bounding box center [316, 237] width 422 height 20
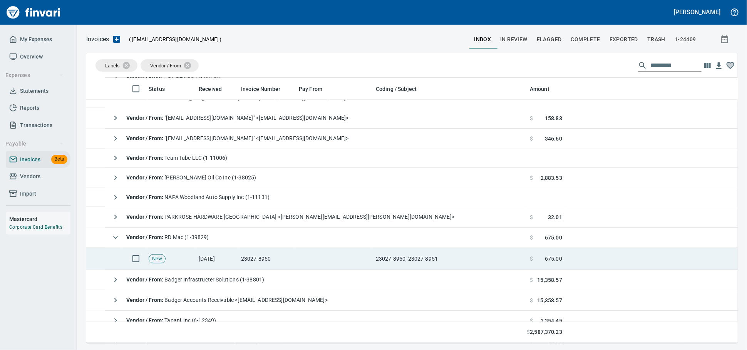
click at [264, 264] on td "23027-8950" at bounding box center [267, 259] width 58 height 22
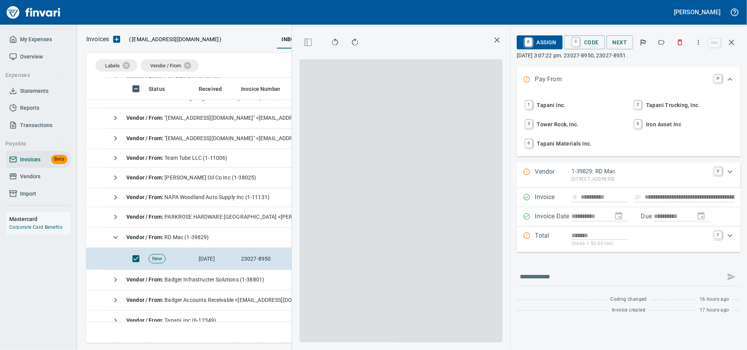
scroll to position [252, 445]
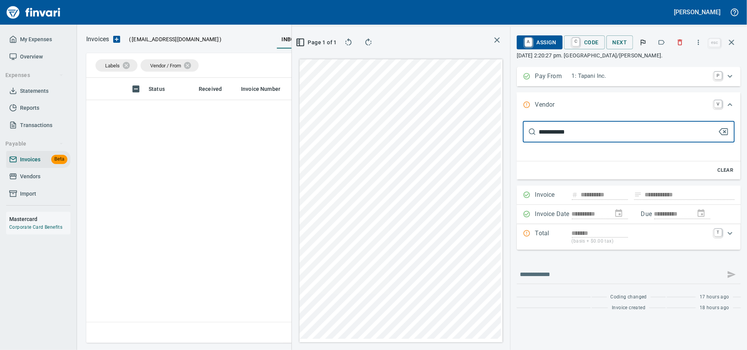
scroll to position [252, 445]
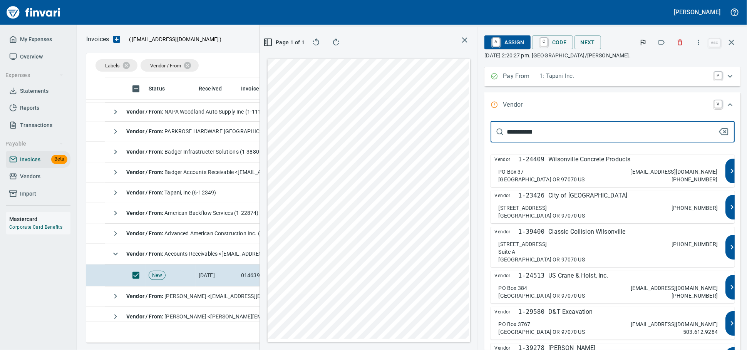
click at [583, 164] on p "Wilsonville Concrete Products" at bounding box center [589, 159] width 82 height 9
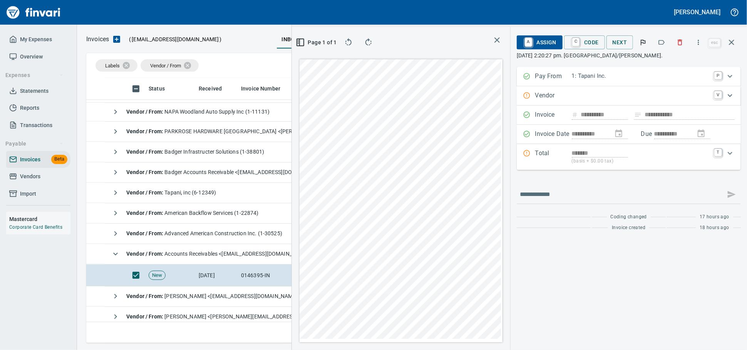
type input "**********"
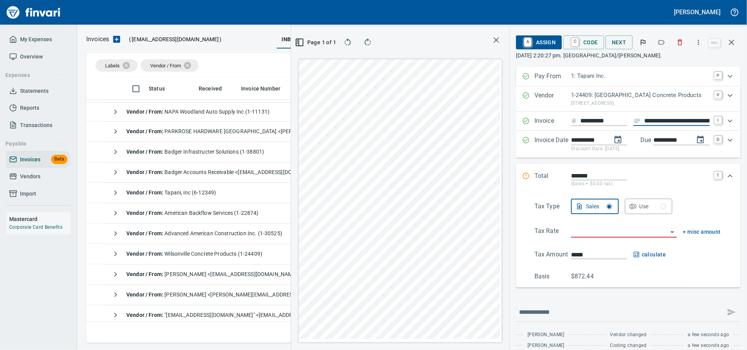
click at [684, 126] on input "**********" at bounding box center [676, 121] width 65 height 10
click at [683, 126] on input "**********" at bounding box center [676, 121] width 65 height 10
type input "******"
click at [571, 237] on input "search" at bounding box center [619, 231] width 97 height 11
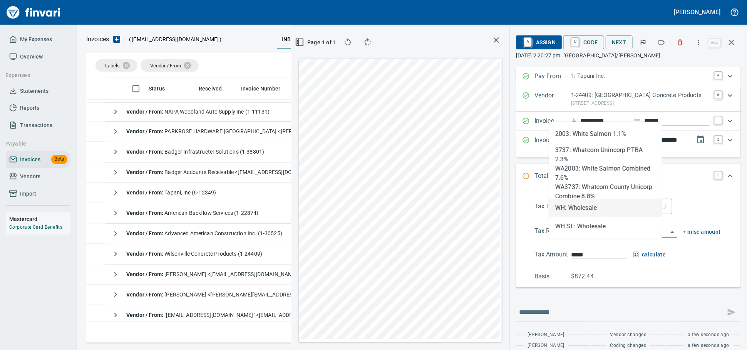
click at [595, 211] on li "WH: Wholesale" at bounding box center [605, 208] width 113 height 18
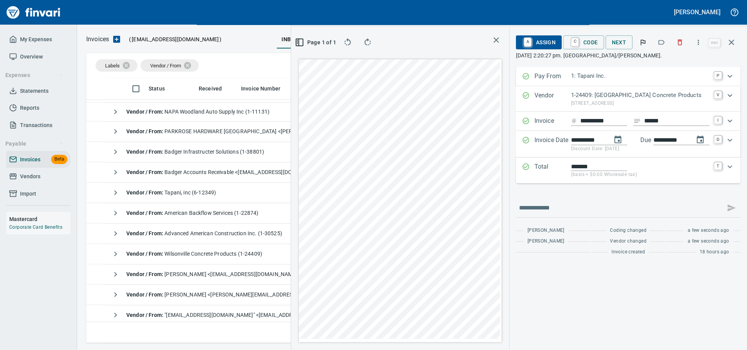
type input "**********"
click at [538, 43] on span "A Assign" at bounding box center [538, 42] width 33 height 13
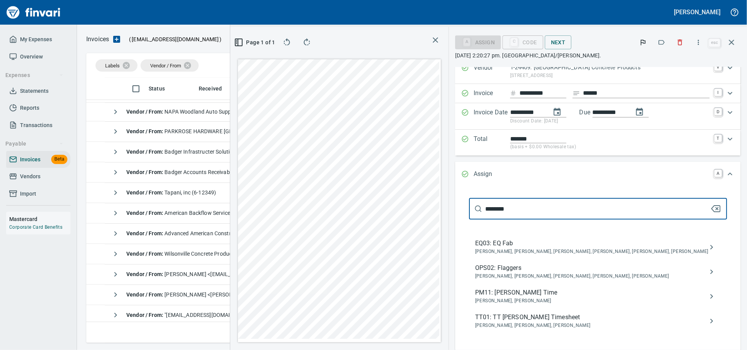
scroll to position [85, 0]
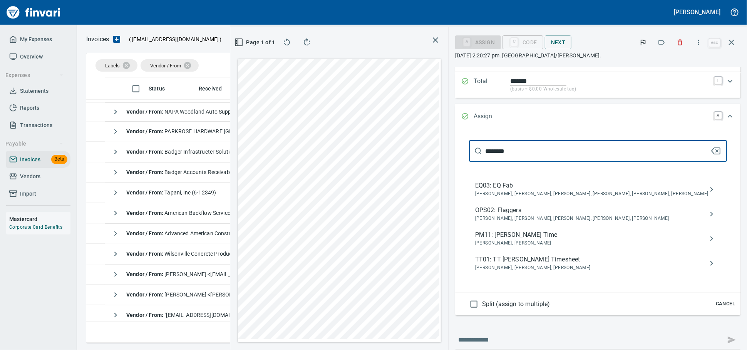
click at [390, 164] on div "**********" at bounding box center [488, 188] width 517 height 323
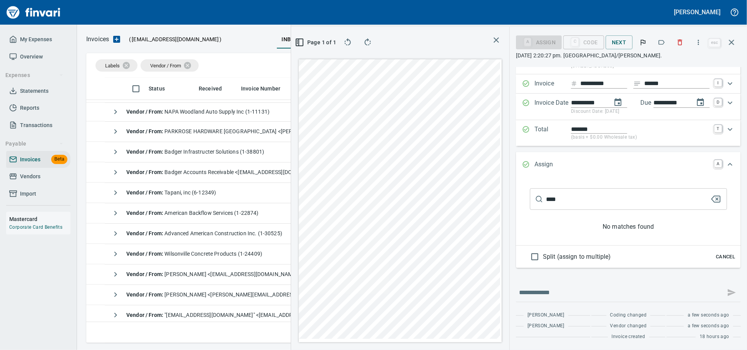
drag, startPoint x: 563, startPoint y: 178, endPoint x: 554, endPoint y: 194, distance: 18.3
click at [563, 181] on div "**** ​ No matches found" at bounding box center [628, 210] width 212 height 59
click at [558, 188] on input "****" at bounding box center [628, 199] width 164 height 22
click at [552, 194] on input "****" at bounding box center [628, 199] width 164 height 22
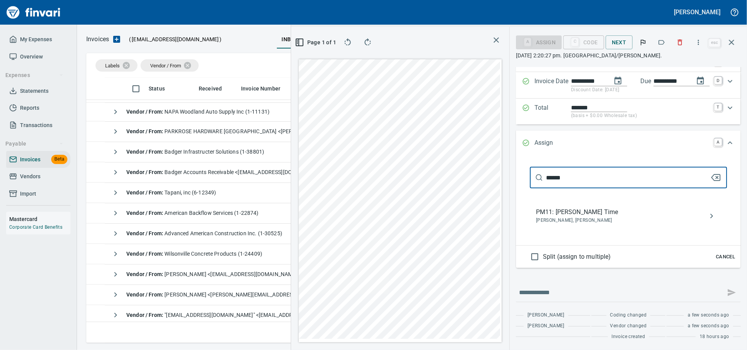
type input "******"
click at [548, 224] on span "[PERSON_NAME], [PERSON_NAME]" at bounding box center [622, 221] width 172 height 8
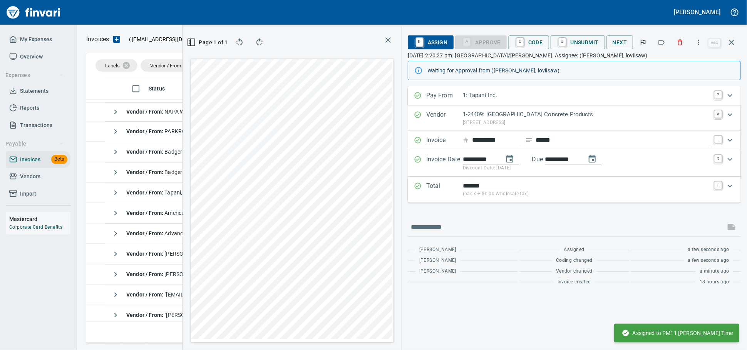
scroll to position [0, 0]
click at [727, 46] on icon "button" at bounding box center [731, 42] width 9 height 9
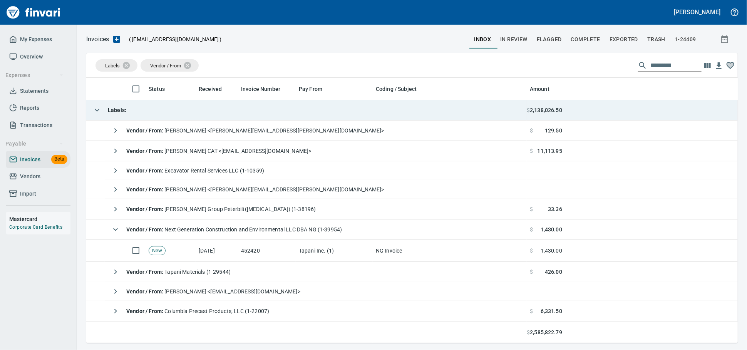
click at [183, 112] on td "Labels :" at bounding box center [306, 110] width 440 height 20
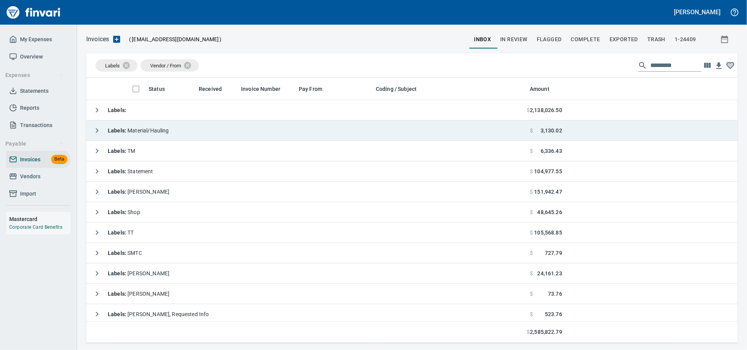
click at [183, 130] on td "Labels : Material/Hauling" at bounding box center [306, 130] width 440 height 20
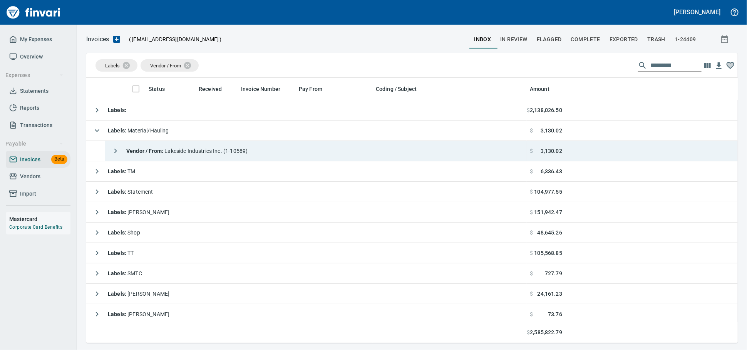
click at [221, 150] on span "Vendor / From : Lakeside Industries Inc. (1-10589)" at bounding box center [186, 151] width 121 height 6
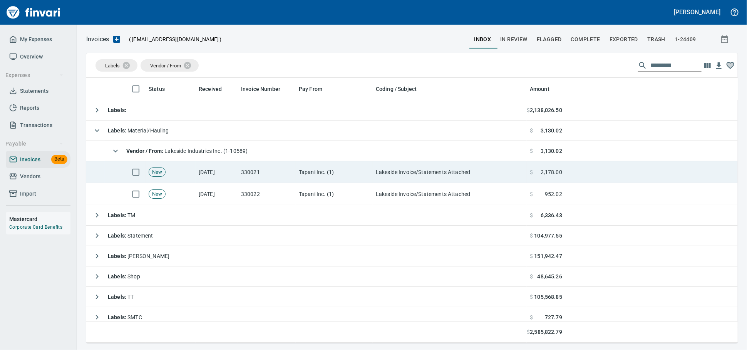
click at [359, 172] on td "Tapani Inc. (1)" at bounding box center [334, 172] width 77 height 22
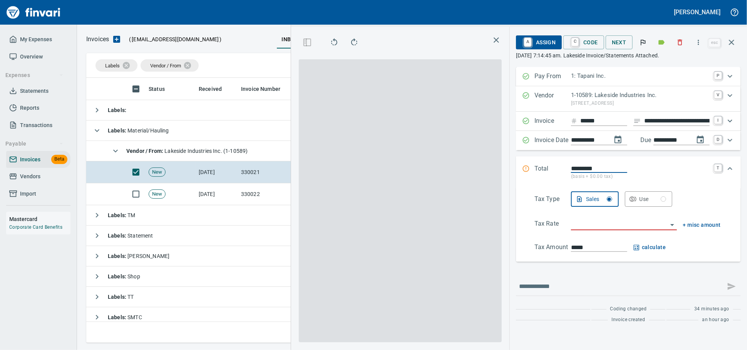
scroll to position [252, 445]
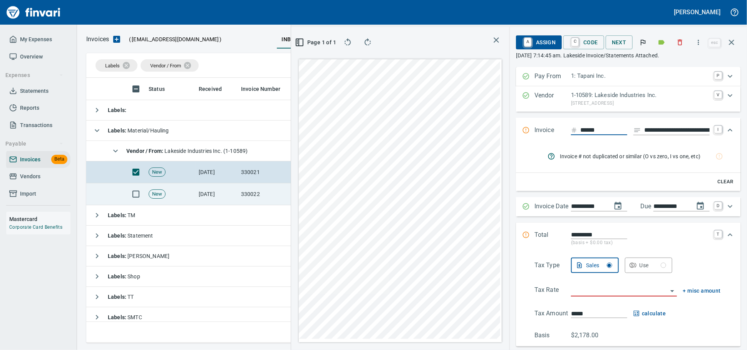
click at [206, 194] on td "[DATE]" at bounding box center [217, 194] width 42 height 22
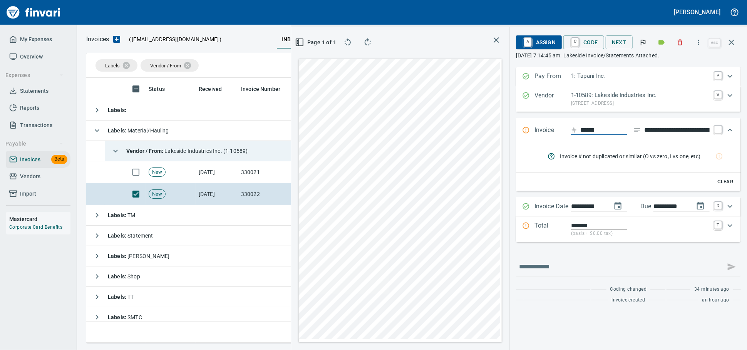
scroll to position [252, 445]
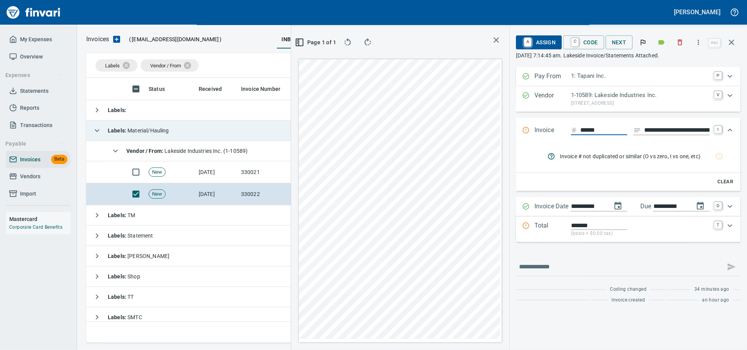
click at [181, 133] on td "Labels : Material/Hauling" at bounding box center [306, 130] width 440 height 20
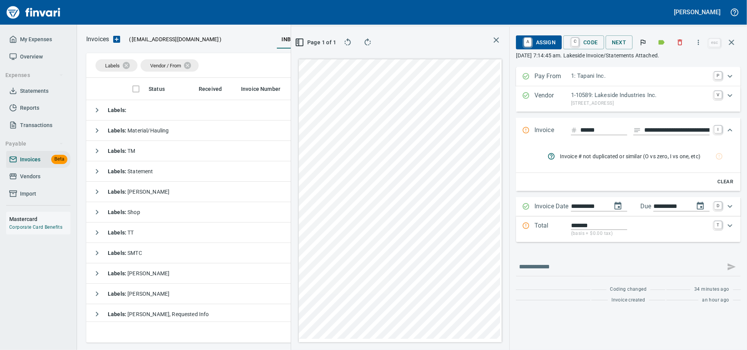
click at [40, 181] on span "Vendors" at bounding box center [30, 177] width 20 height 10
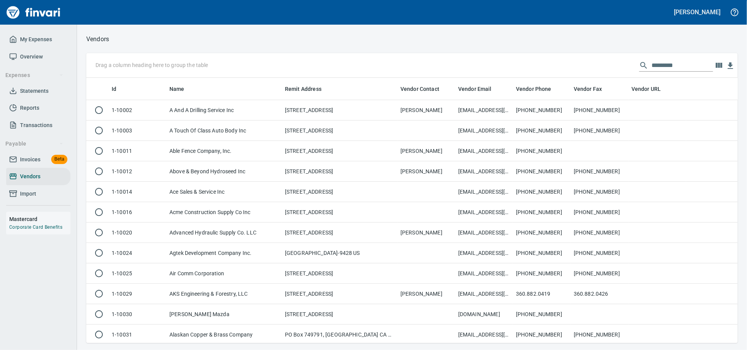
scroll to position [258, 638]
click at [669, 61] on input "text" at bounding box center [682, 65] width 62 height 12
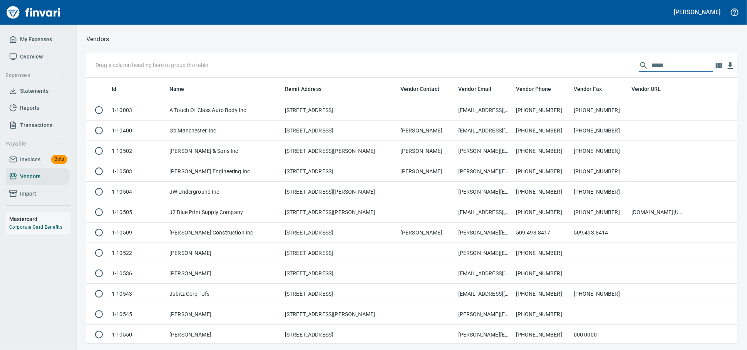
scroll to position [258, 644]
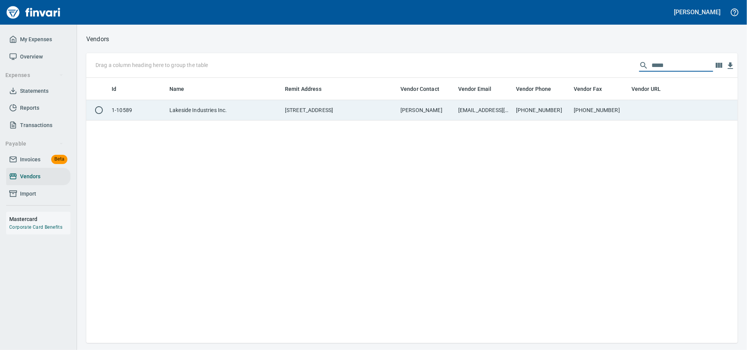
type input "*****"
click at [306, 116] on td "[STREET_ADDRESS]" at bounding box center [339, 110] width 115 height 20
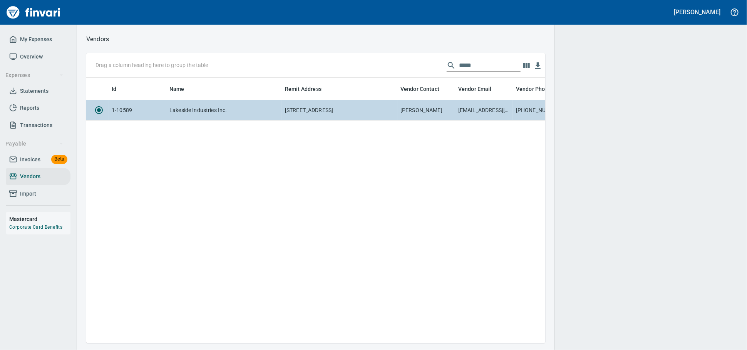
scroll to position [252, 452]
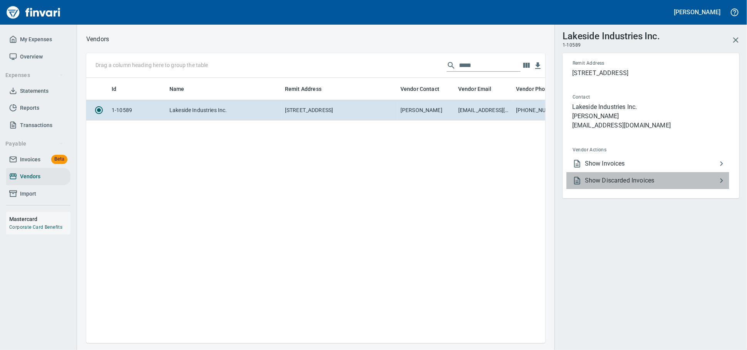
click at [661, 185] on span "Show Discarded Invoices" at bounding box center [651, 180] width 132 height 9
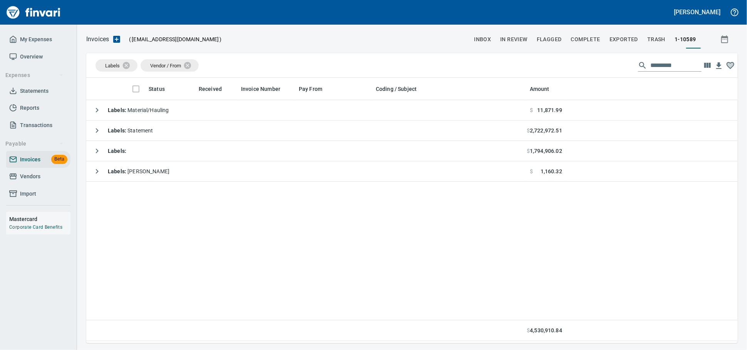
scroll to position [258, 644]
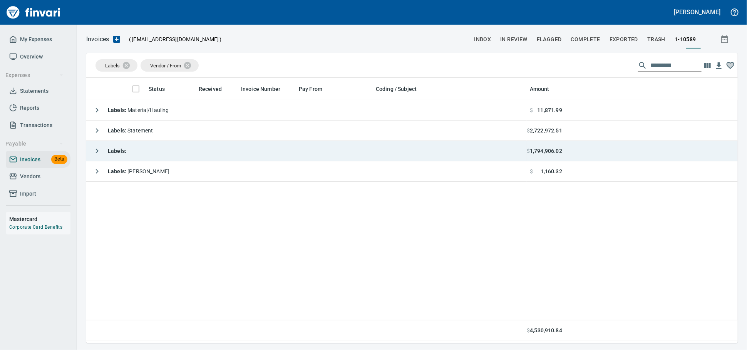
click at [295, 147] on td "Labels :" at bounding box center [306, 151] width 440 height 20
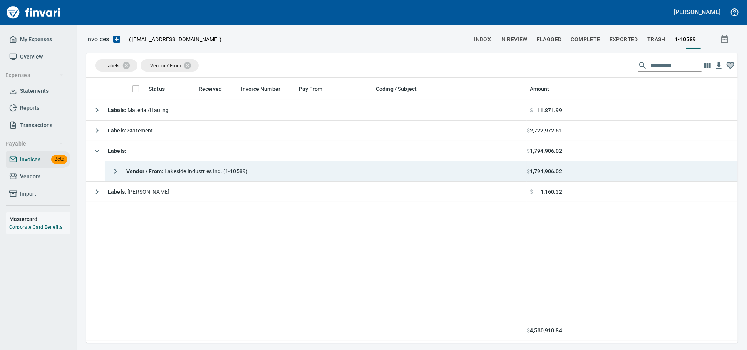
click at [286, 169] on td "Vendor / From : Lakeside Industries Inc. (1-10589)" at bounding box center [316, 171] width 422 height 20
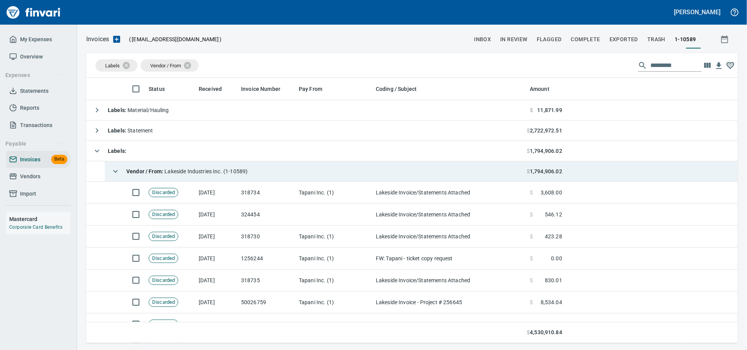
scroll to position [258, 638]
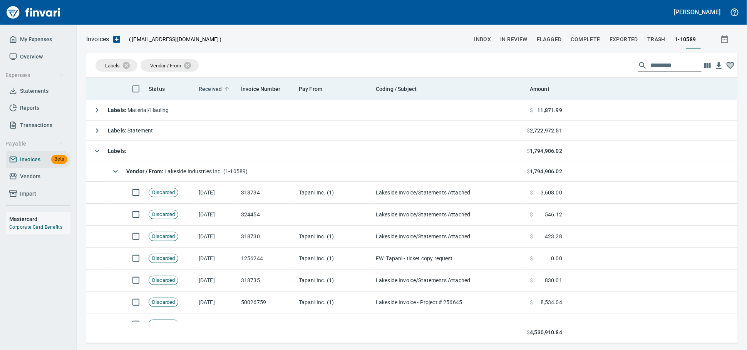
click at [204, 88] on span "Received" at bounding box center [210, 88] width 23 height 9
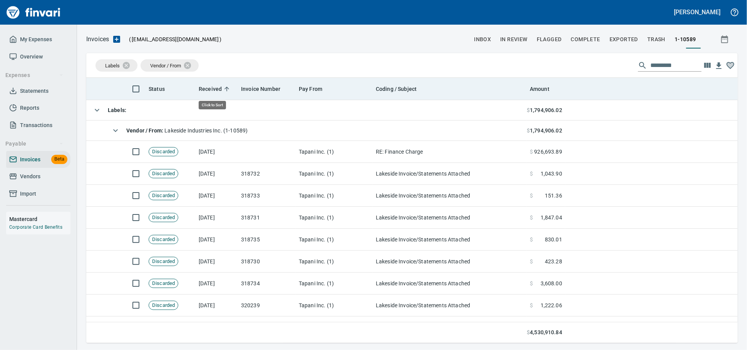
click at [204, 88] on span "Received" at bounding box center [210, 88] width 23 height 9
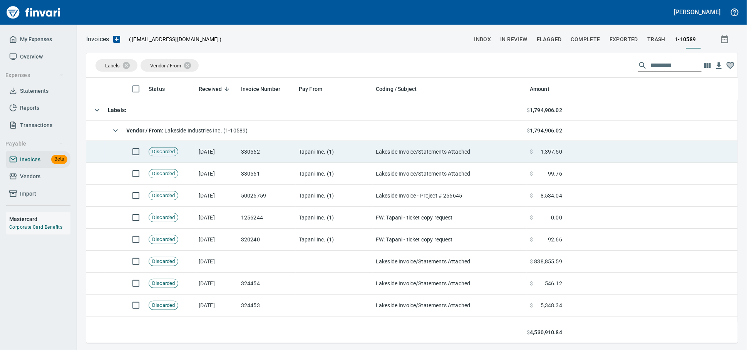
click at [227, 145] on td "[DATE]" at bounding box center [217, 152] width 42 height 22
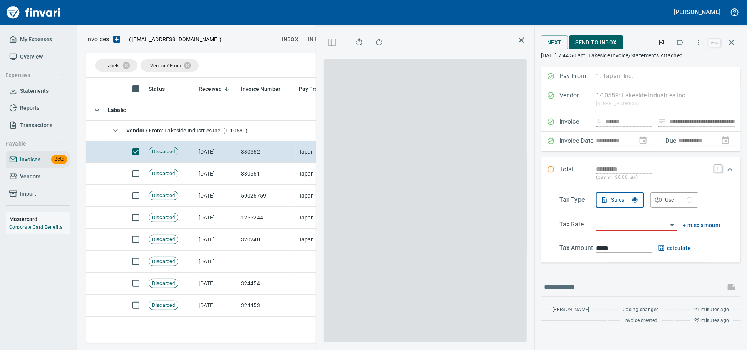
scroll to position [252, 445]
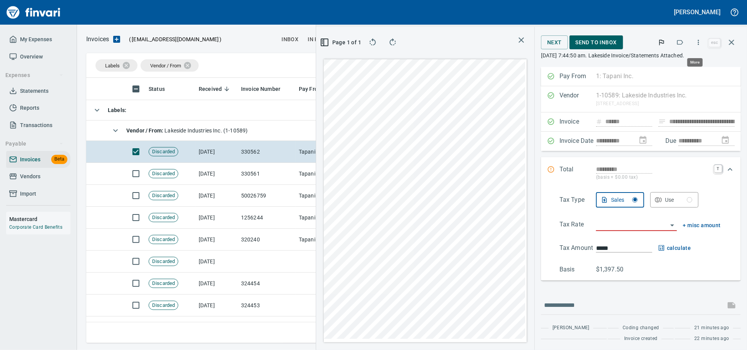
click at [695, 42] on icon "button" at bounding box center [698, 42] width 8 height 8
click at [698, 38] on div at bounding box center [373, 175] width 747 height 350
click at [694, 43] on icon "button" at bounding box center [698, 42] width 8 height 8
click at [676, 43] on div at bounding box center [373, 175] width 747 height 350
click at [590, 44] on span "Send to Inbox" at bounding box center [595, 43] width 41 height 10
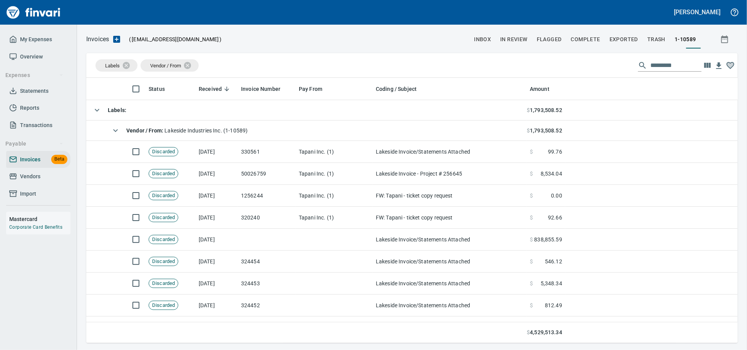
scroll to position [258, 638]
click at [29, 181] on span "Vendors" at bounding box center [30, 177] width 20 height 10
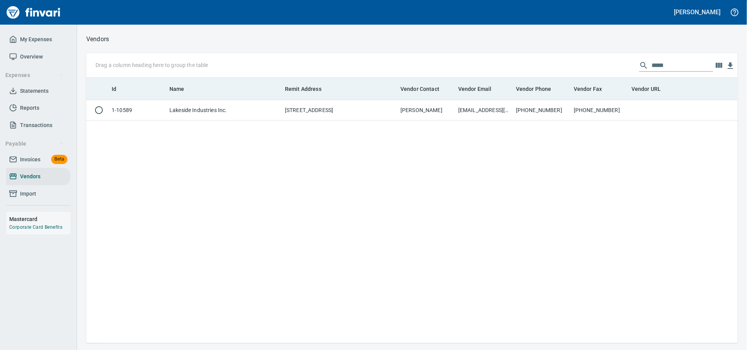
scroll to position [258, 644]
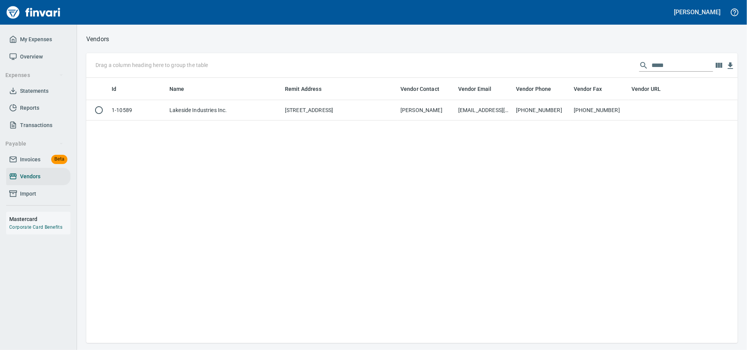
click at [668, 68] on input "*****" at bounding box center [682, 65] width 62 height 12
drag, startPoint x: 672, startPoint y: 66, endPoint x: 501, endPoint y: 64, distance: 170.5
click at [501, 64] on div "Drag a column heading here to group the table *****" at bounding box center [411, 65] width 651 height 25
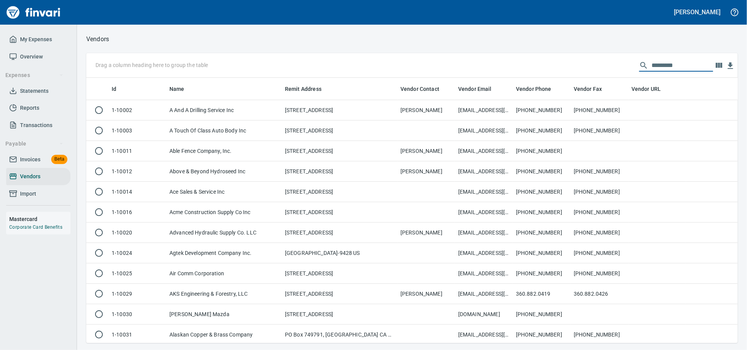
click at [23, 164] on span "Invoices" at bounding box center [30, 160] width 20 height 10
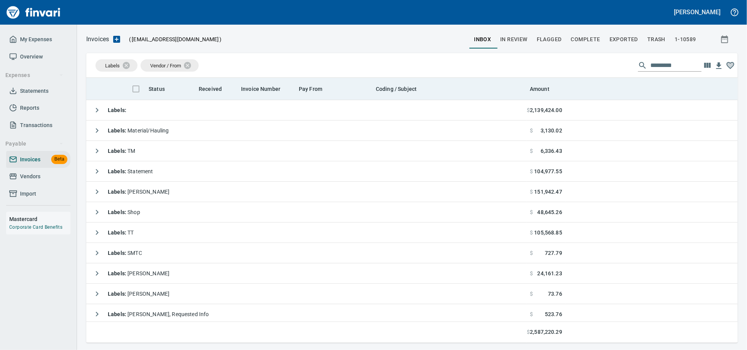
scroll to position [258, 638]
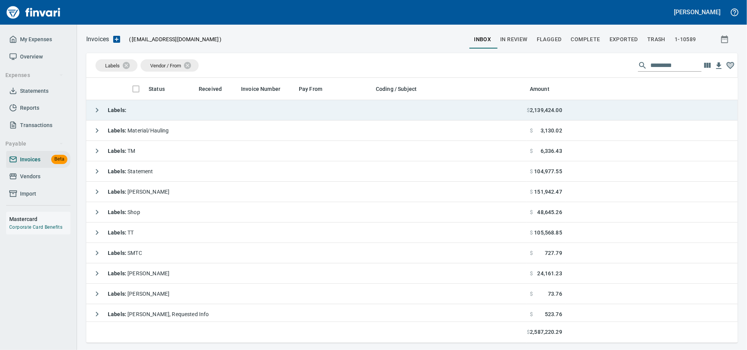
click at [198, 108] on td "Labels :" at bounding box center [306, 110] width 440 height 20
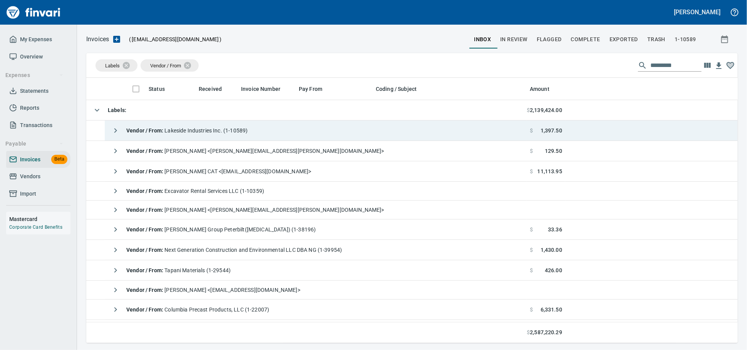
click at [208, 133] on span "Vendor / From : Lakeside Industries Inc. (1-10589)" at bounding box center [186, 130] width 121 height 6
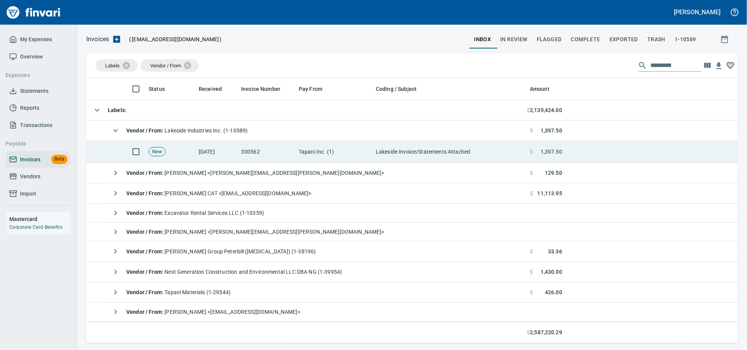
click at [388, 152] on td "Lakeside Invoice/Statements Attached" at bounding box center [450, 152] width 154 height 22
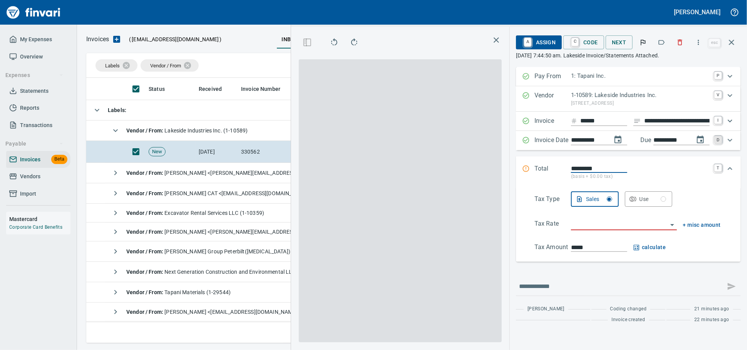
scroll to position [252, 445]
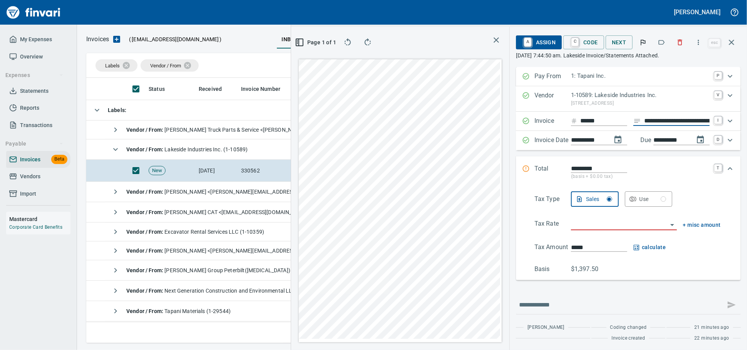
click at [681, 126] on input "**********" at bounding box center [676, 121] width 65 height 10
type input "******"
click at [572, 231] on div "Tax Type Sales Use Tax Rate + misc amount Tax Amount ***** calculate Basis $1,3…" at bounding box center [628, 232] width 212 height 82
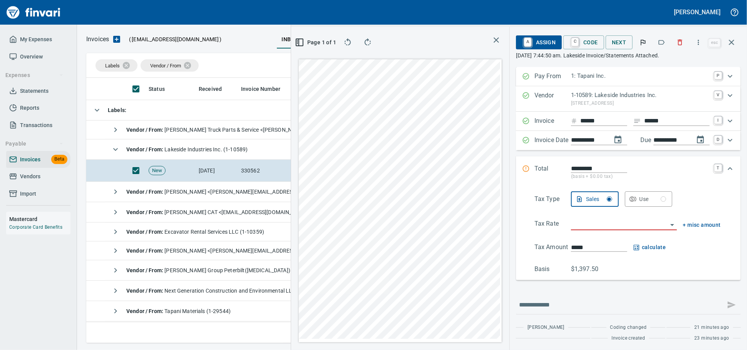
click at [571, 230] on input "search" at bounding box center [619, 224] width 97 height 11
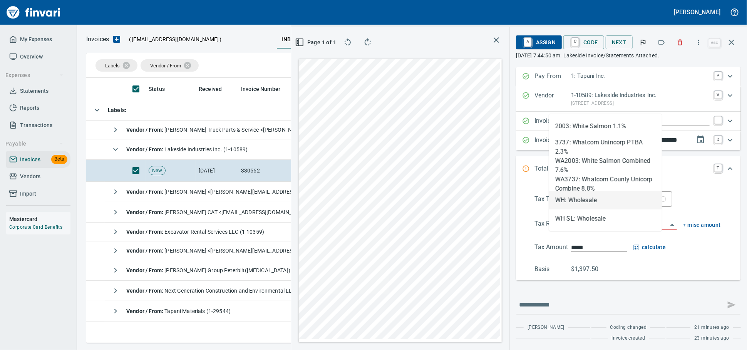
click at [576, 202] on li "WH: Wholesale" at bounding box center [605, 200] width 113 height 18
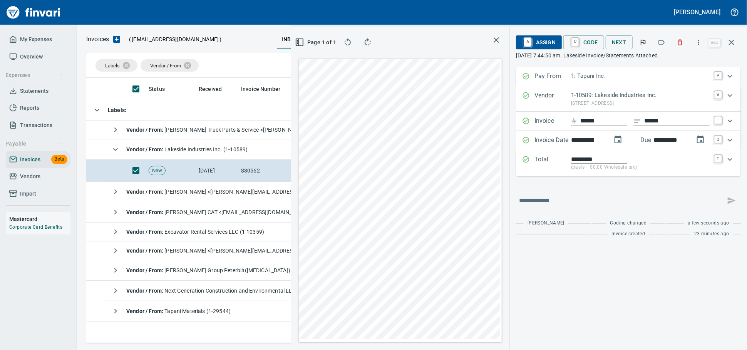
type input "**********"
click at [528, 41] on span "A Assign" at bounding box center [538, 42] width 33 height 13
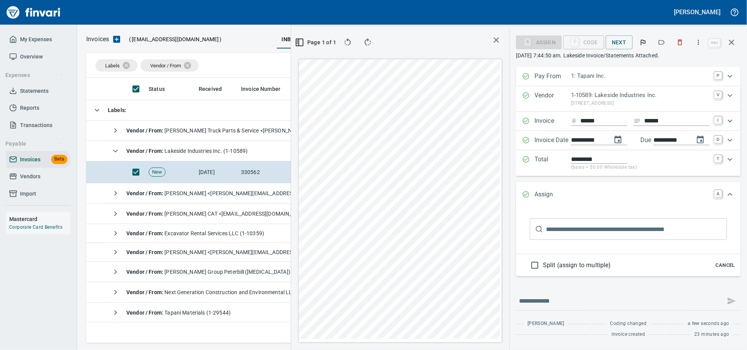
type input "******"
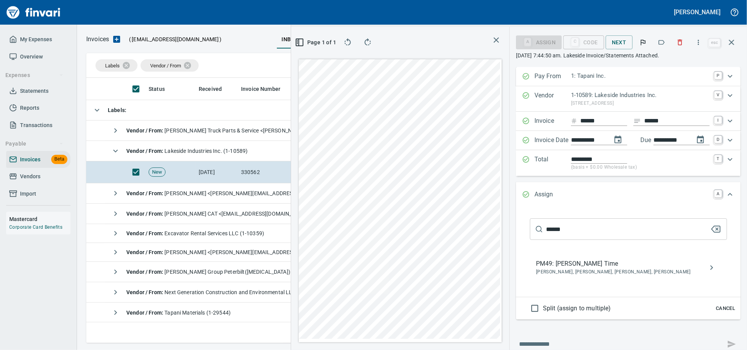
click at [558, 268] on span "PM49: [PERSON_NAME] Time" at bounding box center [622, 263] width 172 height 9
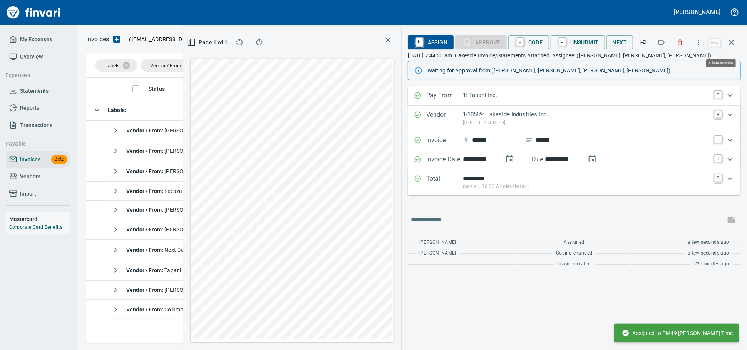
click at [732, 39] on icon "button" at bounding box center [731, 42] width 9 height 9
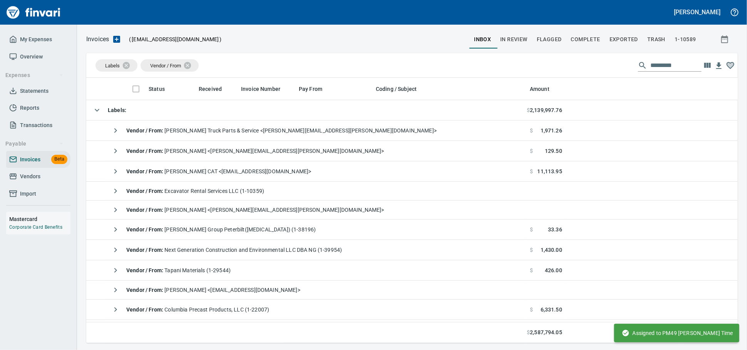
scroll to position [1, 1]
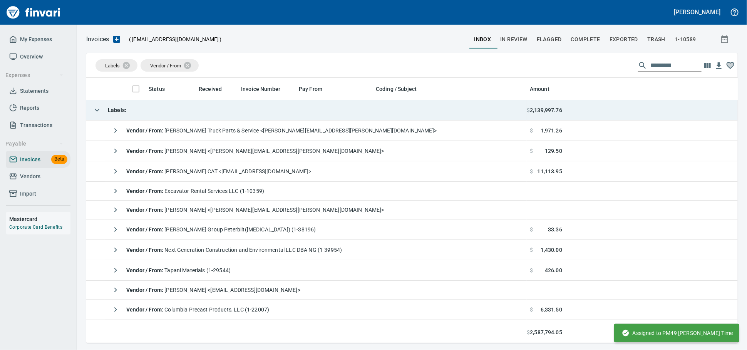
click at [213, 118] on td "Labels :" at bounding box center [306, 110] width 440 height 20
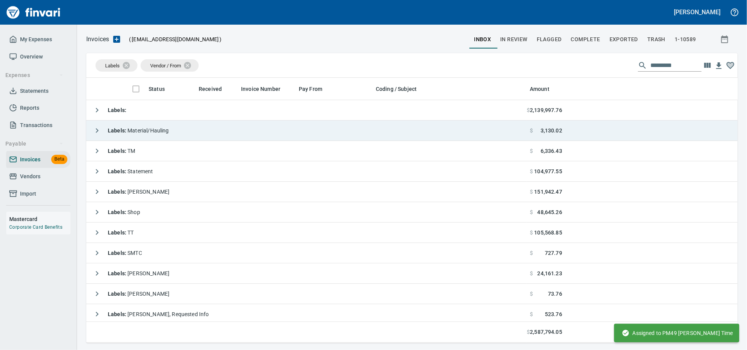
click at [191, 129] on td "Labels : Material/Hauling" at bounding box center [306, 130] width 440 height 20
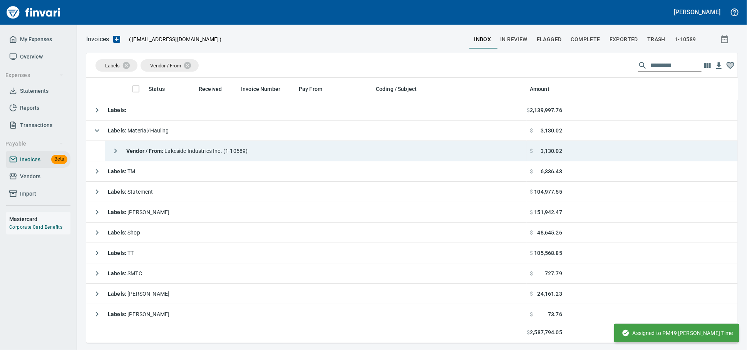
click at [196, 152] on span "Vendor / From : Lakeside Industries Inc. (1-10589)" at bounding box center [186, 151] width 121 height 6
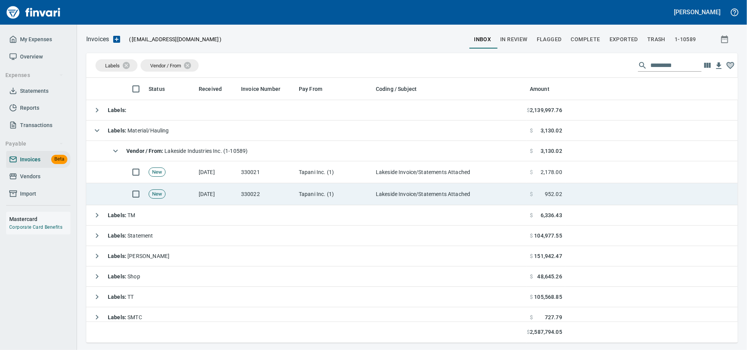
click at [313, 189] on td "Tapani Inc. (1)" at bounding box center [334, 194] width 77 height 22
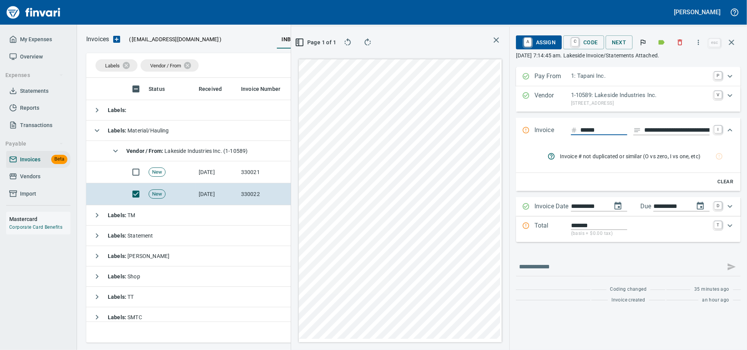
scroll to position [252, 445]
click at [647, 135] on input "**********" at bounding box center [676, 130] width 65 height 10
type input "******"
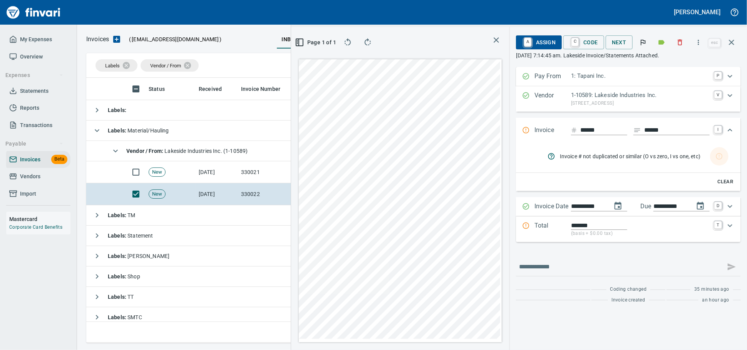
click at [603, 135] on input "******" at bounding box center [603, 130] width 47 height 10
type input "******"
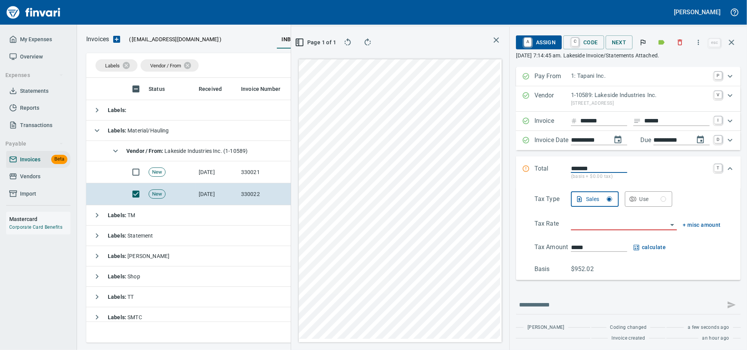
click at [579, 230] on input "search" at bounding box center [619, 224] width 97 height 11
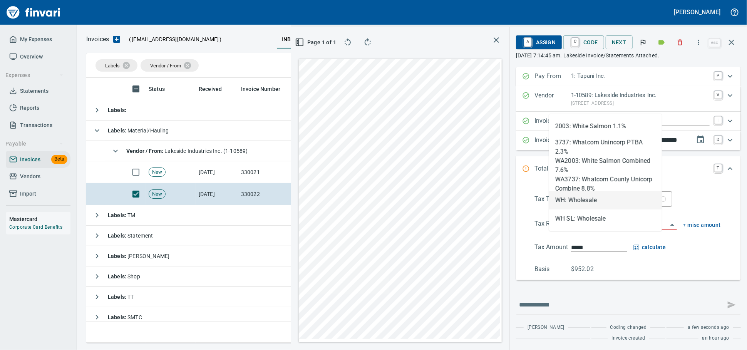
click at [583, 206] on li "WH: Wholesale" at bounding box center [605, 200] width 113 height 18
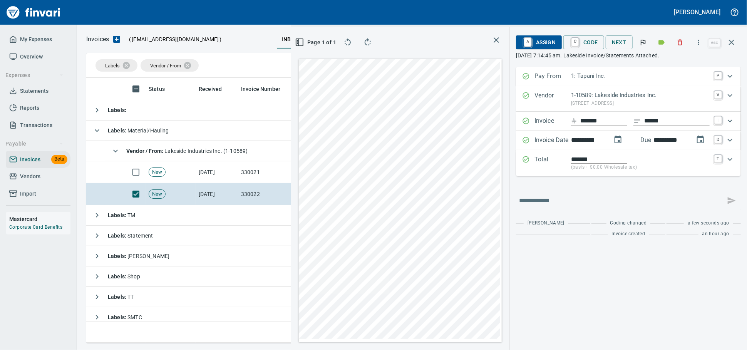
type input "**********"
drag, startPoint x: 535, startPoint y: 39, endPoint x: 478, endPoint y: 81, distance: 70.2
click at [534, 39] on span "A Assign" at bounding box center [538, 42] width 33 height 13
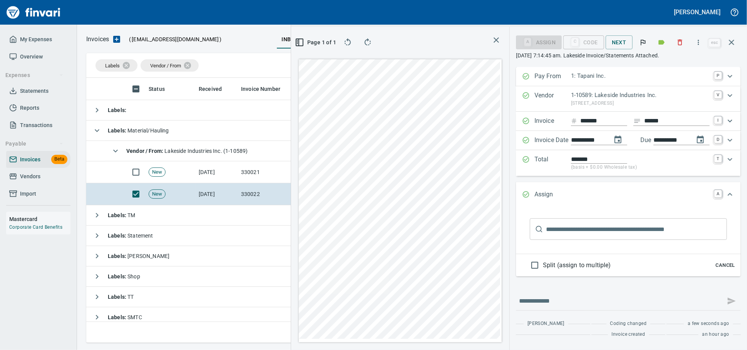
type input "******"
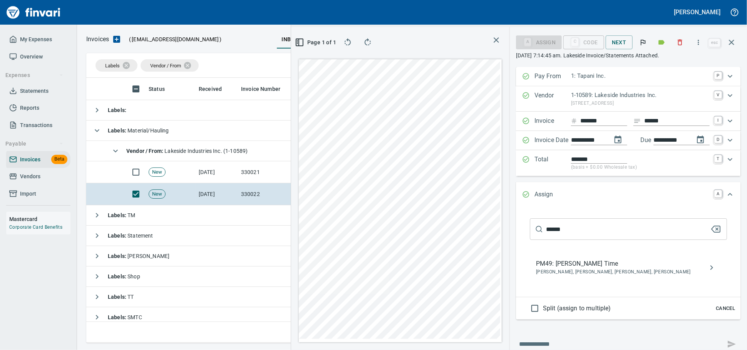
click at [548, 276] on span "[PERSON_NAME], [PERSON_NAME], [PERSON_NAME], [PERSON_NAME]" at bounding box center [622, 272] width 172 height 8
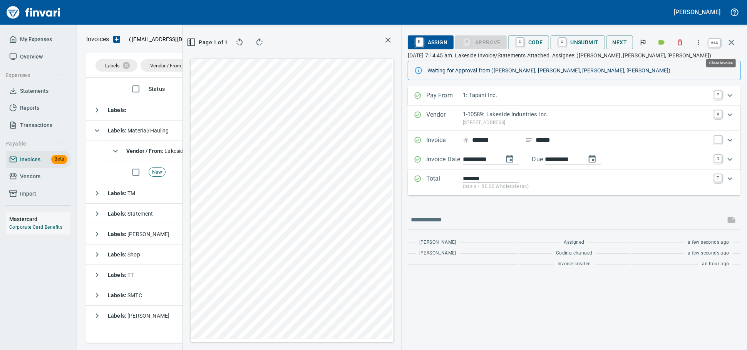
click at [733, 45] on icon "button" at bounding box center [731, 42] width 9 height 9
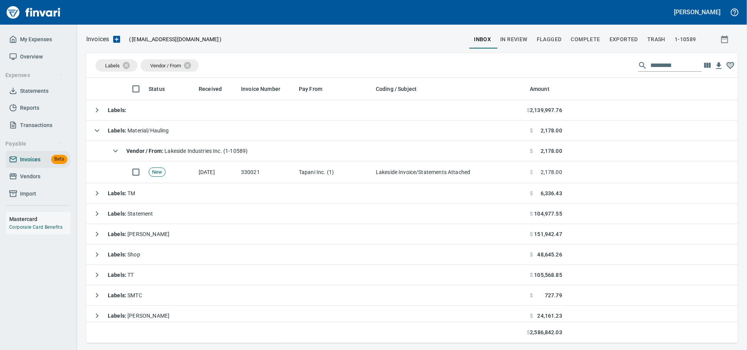
scroll to position [1, 1]
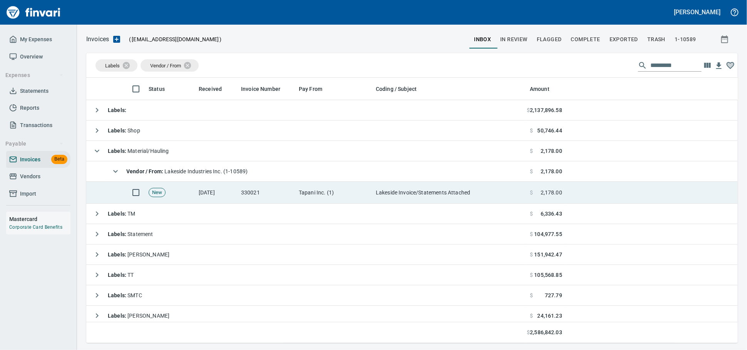
click at [208, 197] on td "[DATE]" at bounding box center [217, 193] width 42 height 22
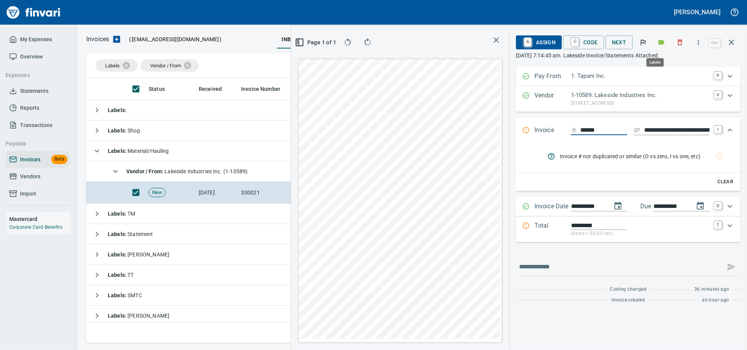
scroll to position [252, 445]
click at [659, 43] on icon "button" at bounding box center [662, 42] width 6 height 5
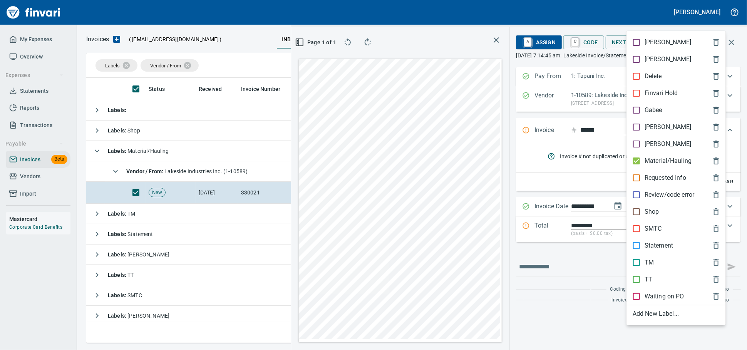
click at [670, 182] on p "Requested Info" at bounding box center [665, 177] width 42 height 9
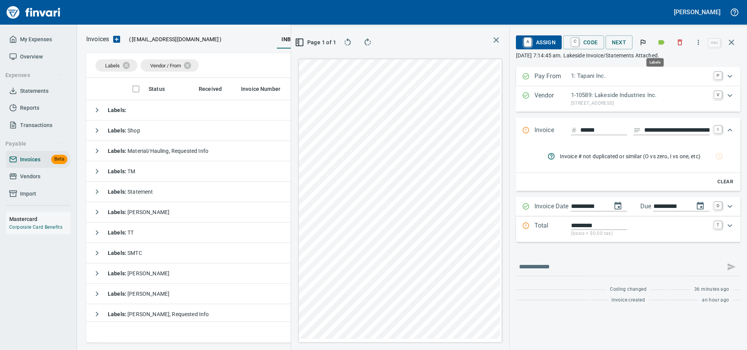
click at [657, 42] on icon "button" at bounding box center [661, 42] width 8 height 8
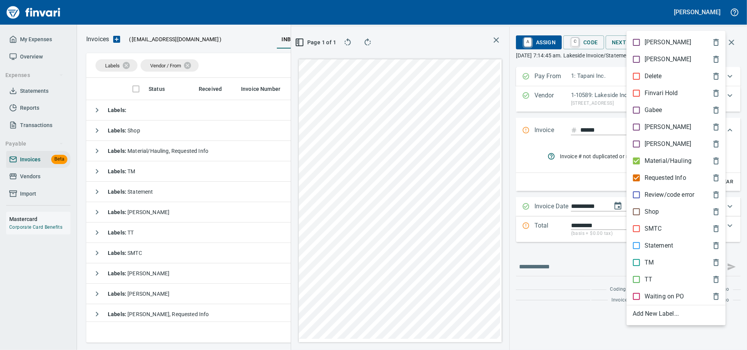
click at [667, 166] on p "Material/Hauling" at bounding box center [667, 160] width 47 height 9
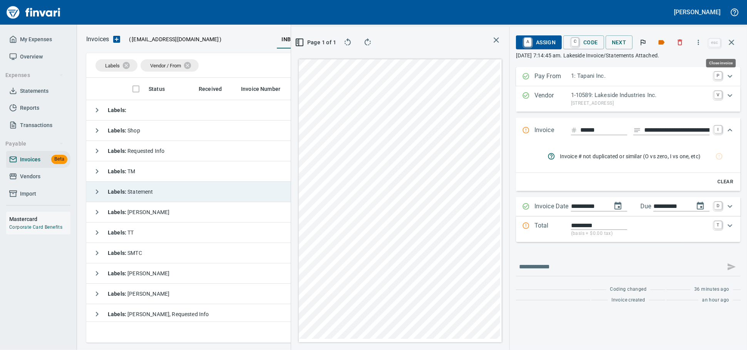
click at [736, 45] on button "button" at bounding box center [731, 42] width 18 height 18
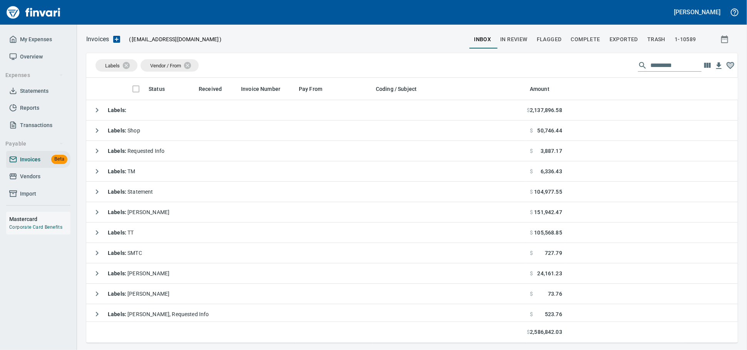
scroll to position [258, 636]
